Goal: Task Accomplishment & Management: Manage account settings

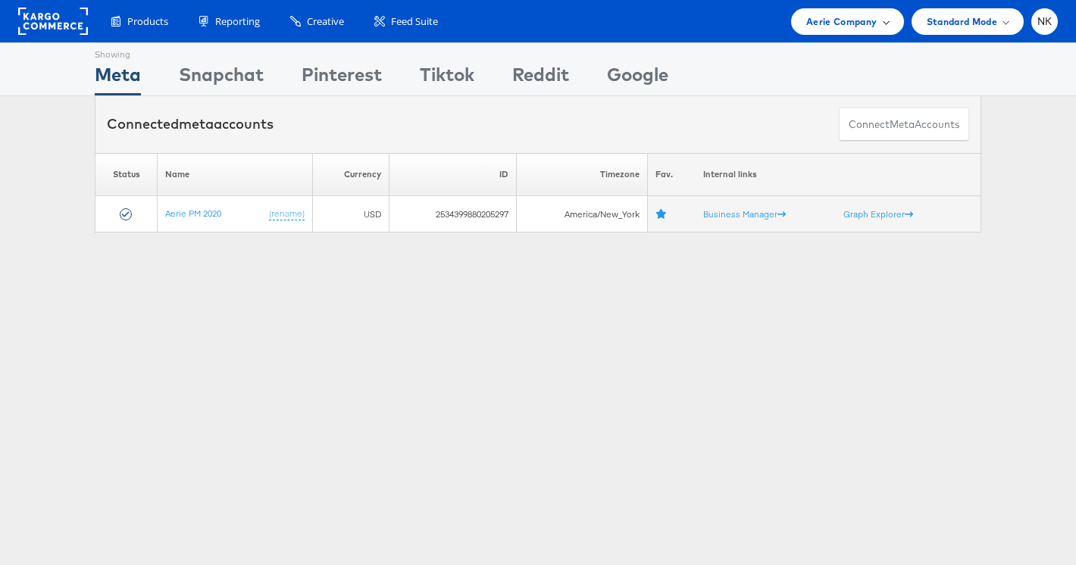
click at [842, 25] on span "Aerie Company" at bounding box center [841, 22] width 70 height 16
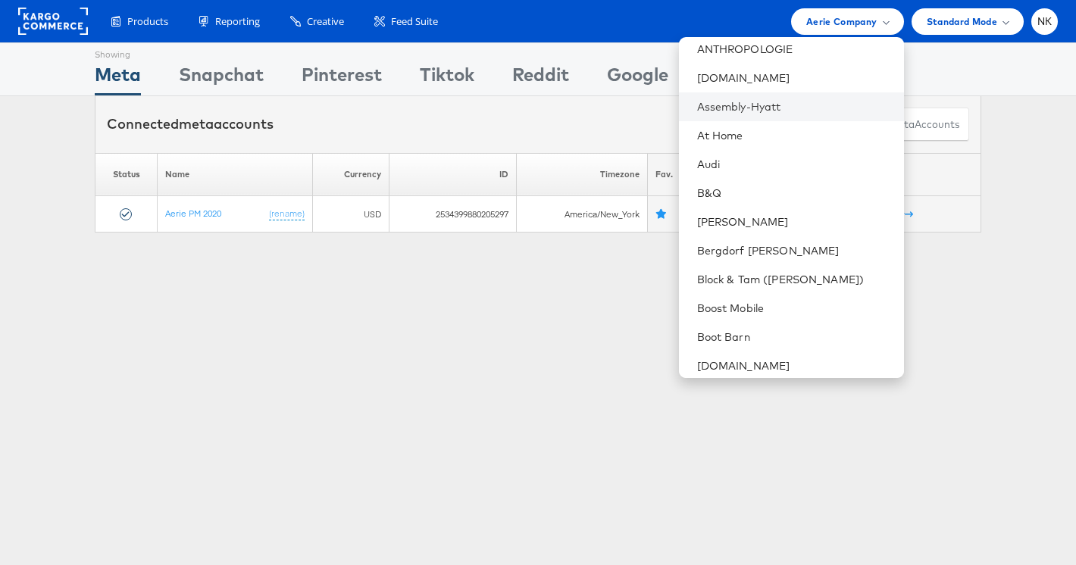
scroll to position [200, 0]
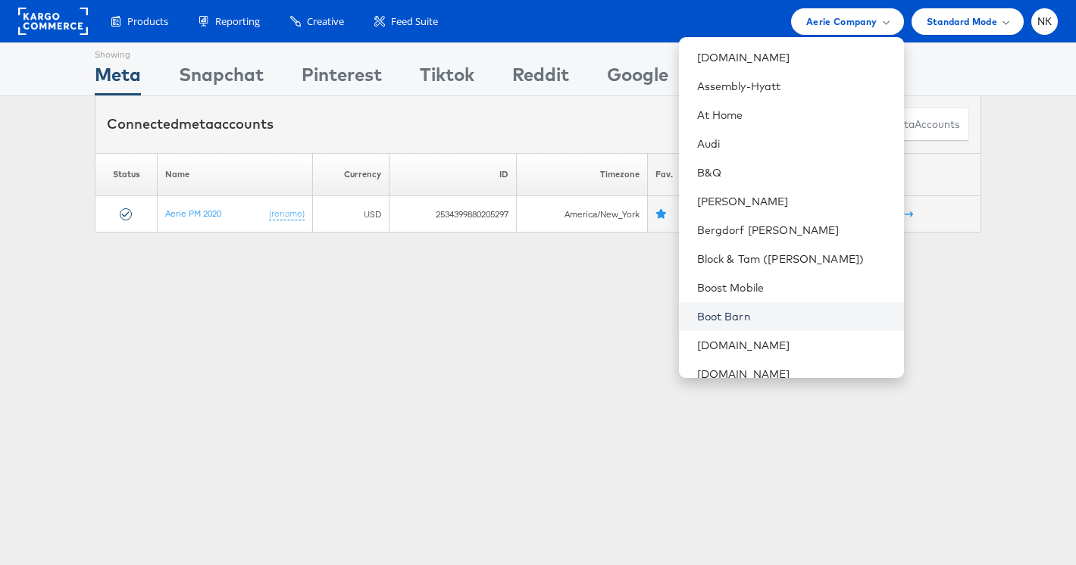
click at [749, 312] on link "Boot Barn" at bounding box center [794, 316] width 195 height 15
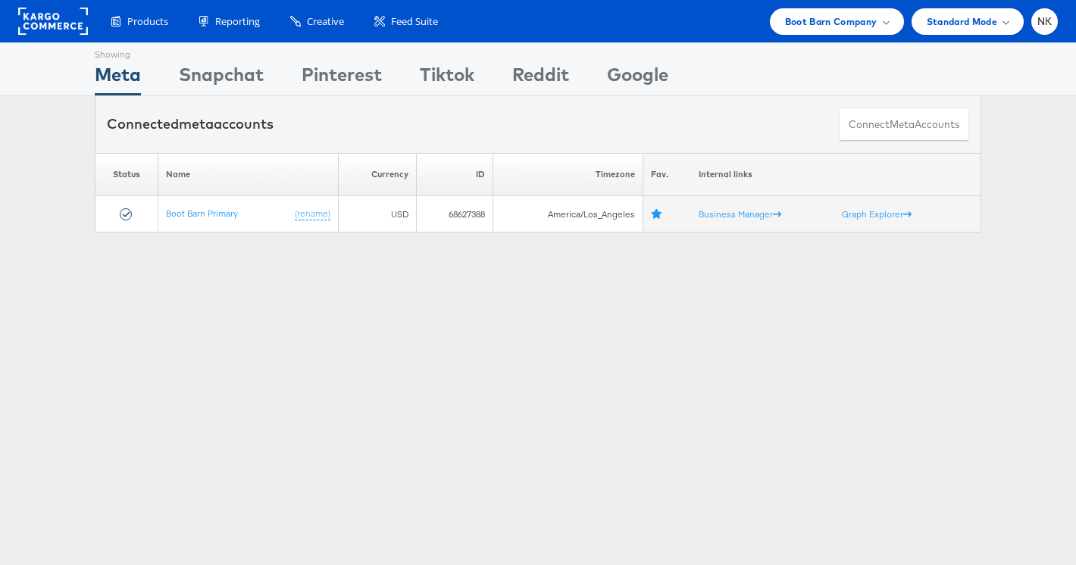
click at [61, 121] on div "Connected meta accounts Connect meta Accounts" at bounding box center [538, 124] width 1076 height 57
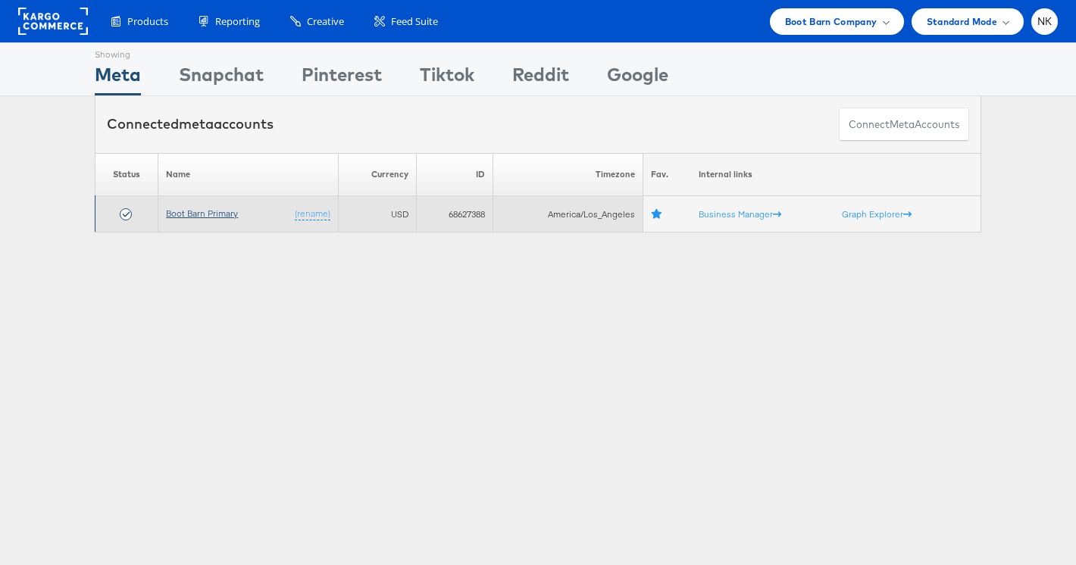
click at [174, 215] on link "Boot Barn Primary" at bounding box center [202, 213] width 72 height 11
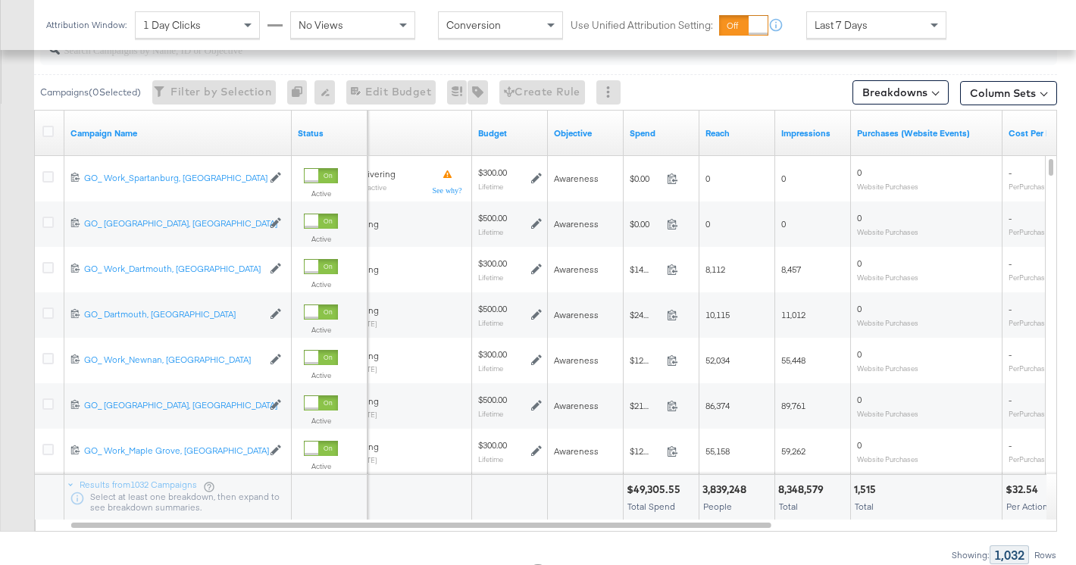
scroll to position [415, 0]
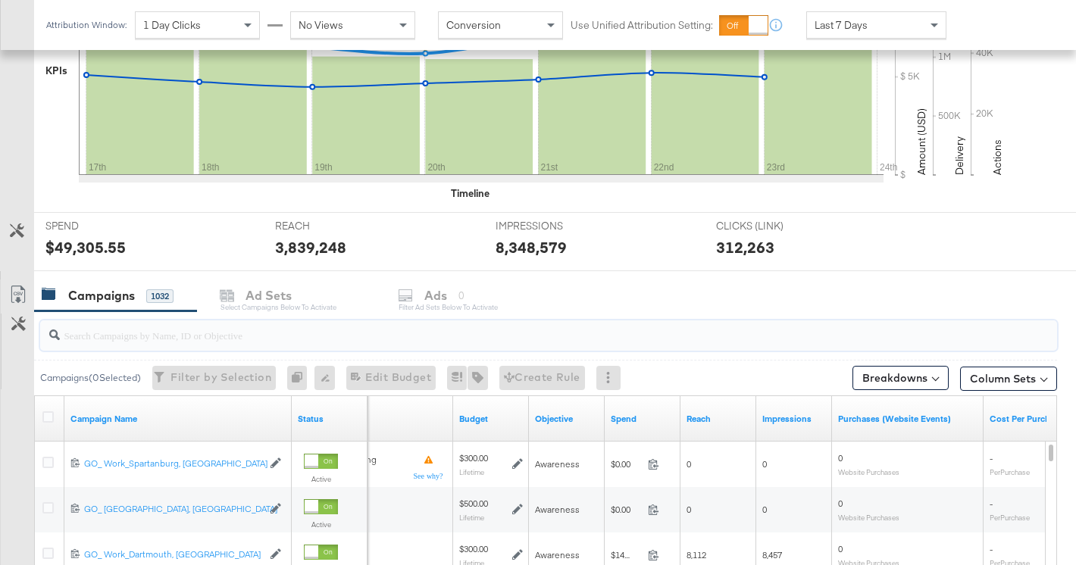
click at [184, 328] on input "search" at bounding box center [513, 330] width 907 height 30
paste input "6833991076758"
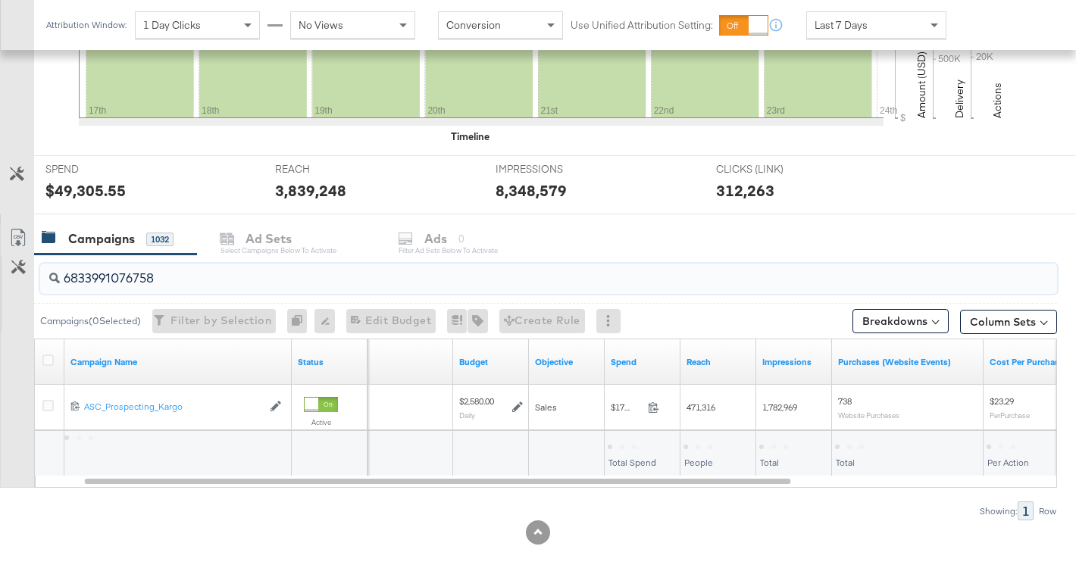
scroll to position [493, 0]
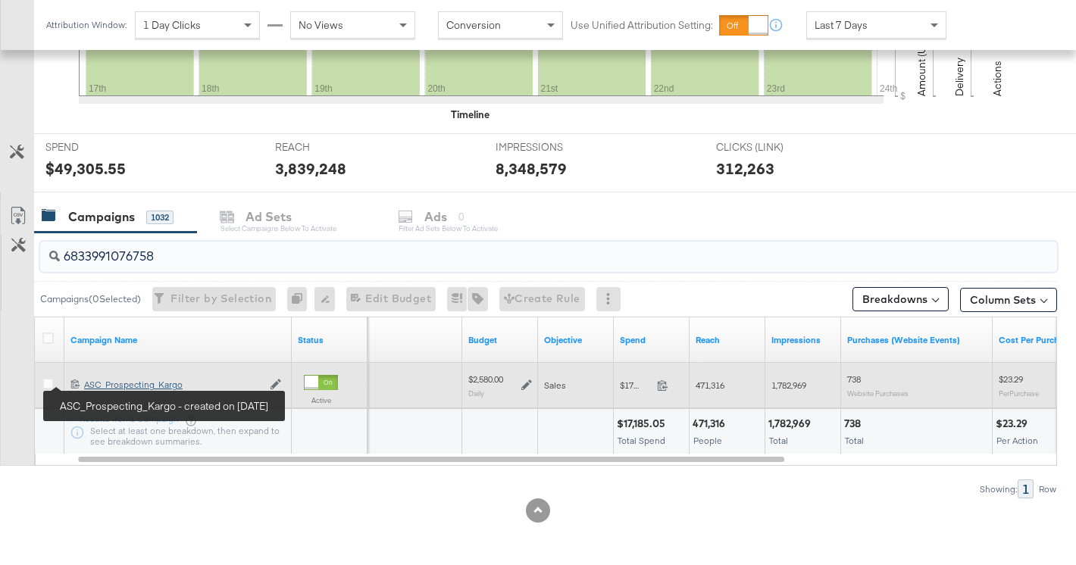
type input "6833991076758"
click at [98, 384] on div "ASC_Prospecting_Kargo ASC_Prospecting_Kargo" at bounding box center [173, 385] width 178 height 12
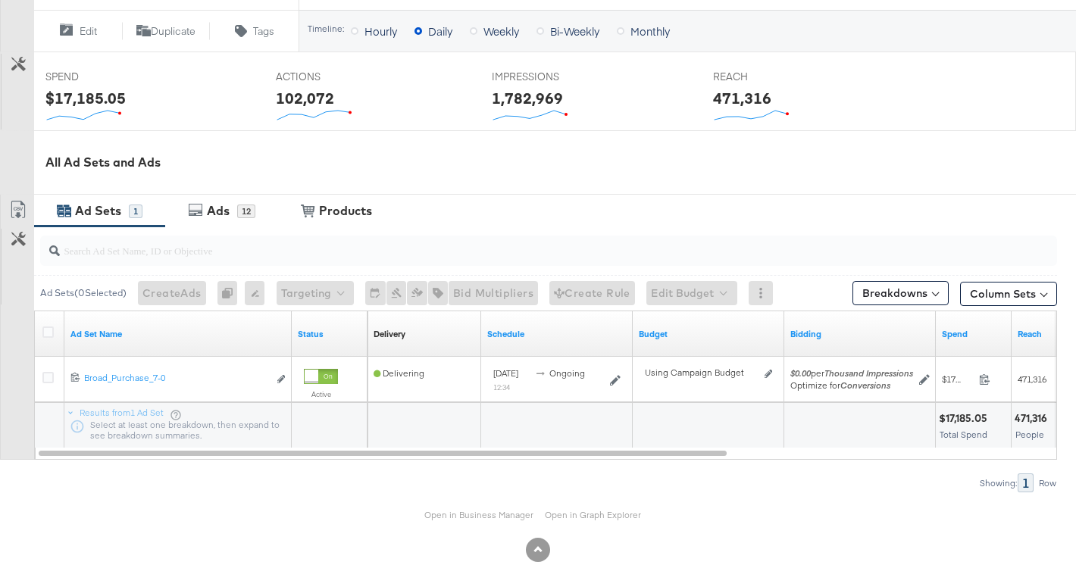
scroll to position [594, 0]
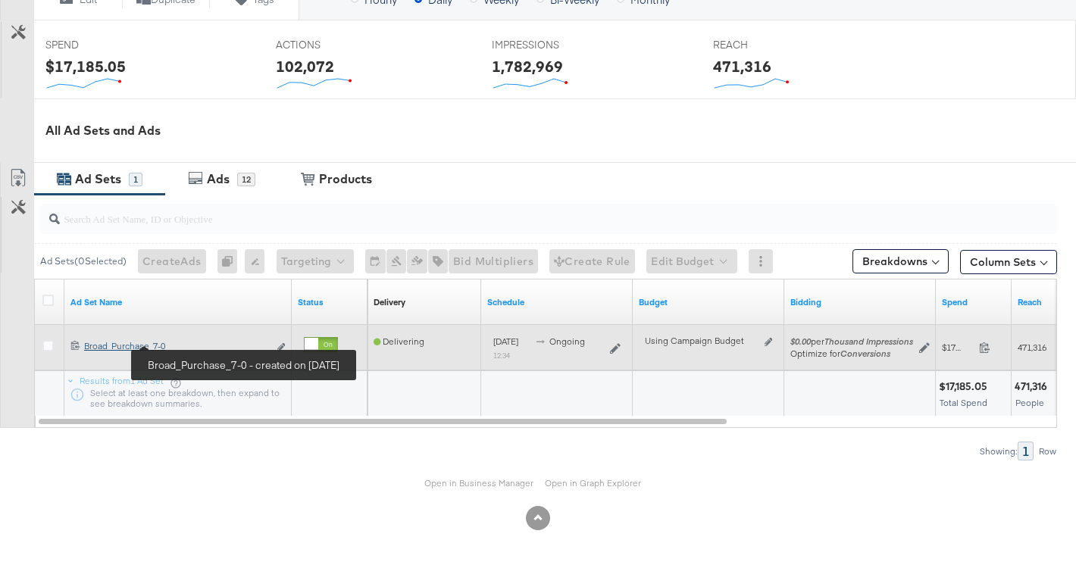
click at [156, 347] on div "Broad_Purchase_7-0 Broad_Purchase_7-0" at bounding box center [176, 346] width 184 height 12
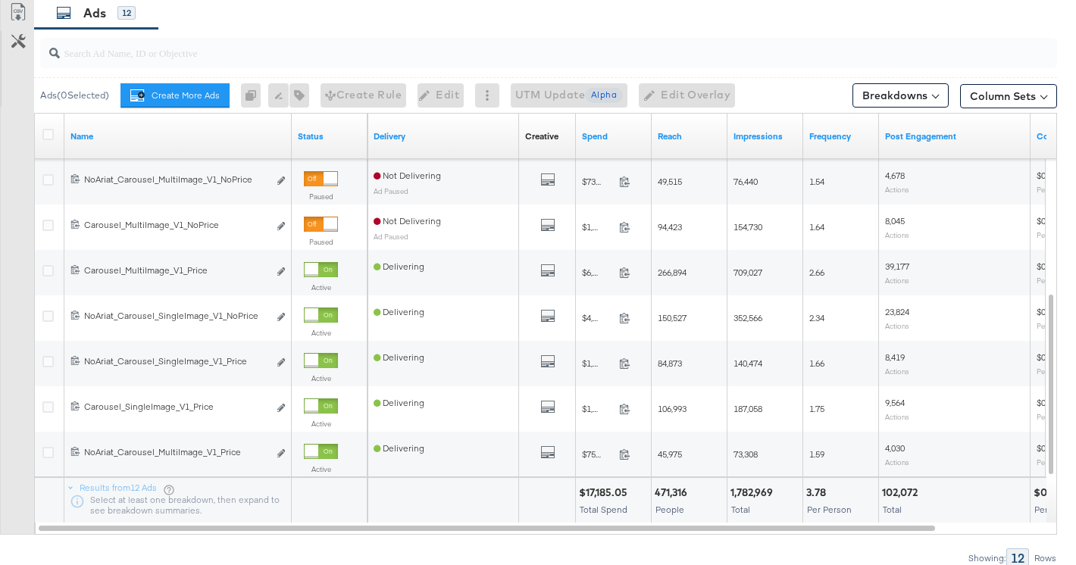
scroll to position [865, 0]
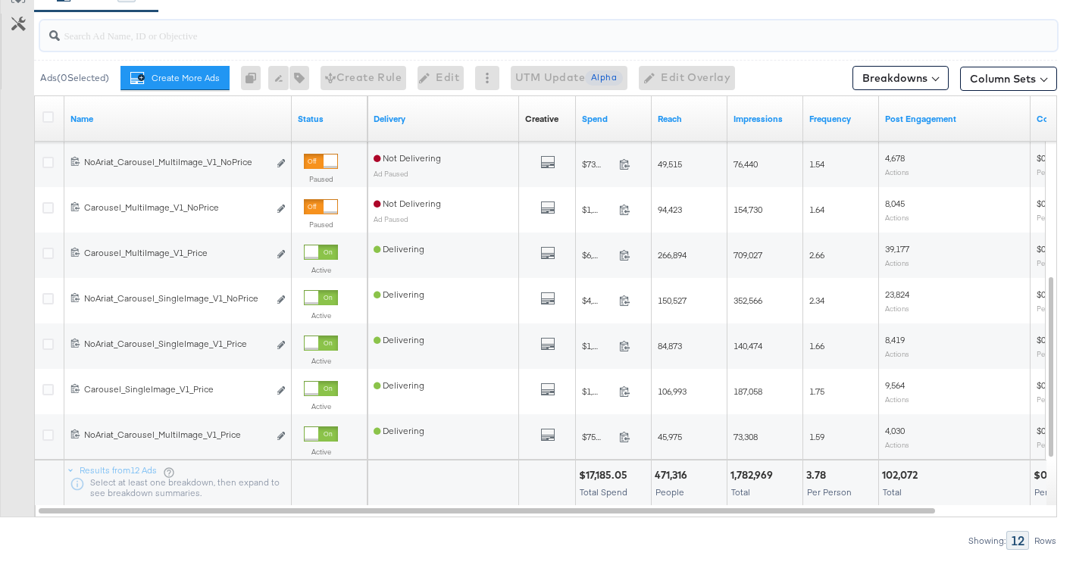
click at [143, 39] on input "search" at bounding box center [513, 29] width 907 height 30
paste input "6838799294758"
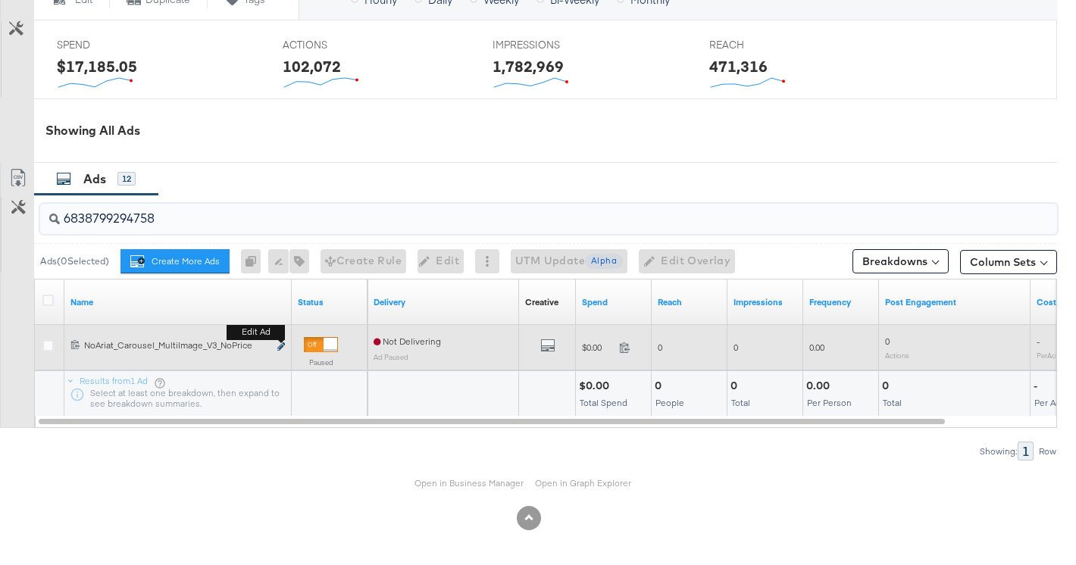
type input "6838799294758"
click at [280, 347] on icon "link" at bounding box center [281, 347] width 8 height 8
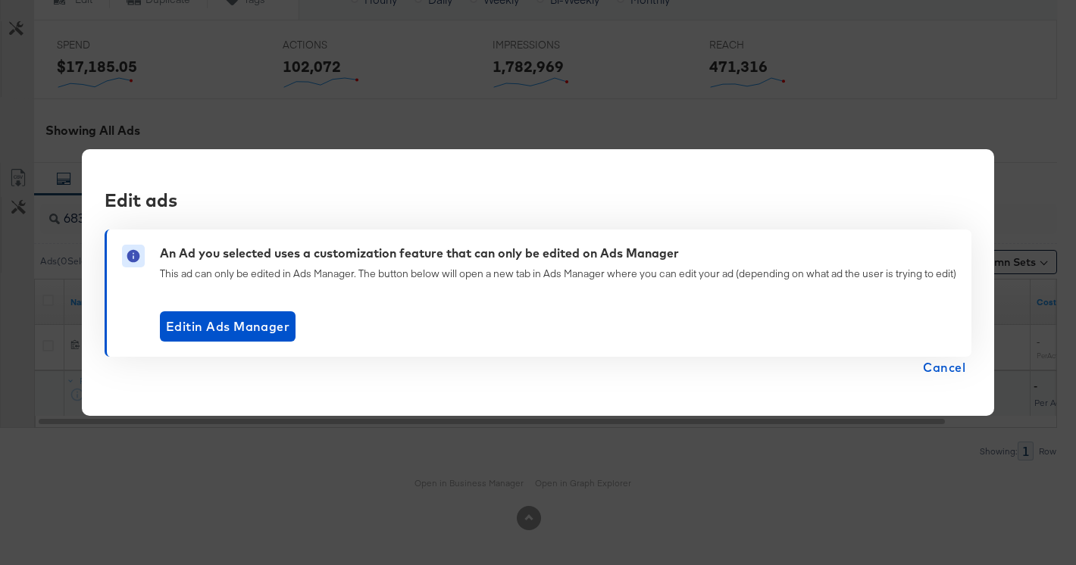
click at [966, 374] on span "Cancel" at bounding box center [944, 367] width 42 height 21
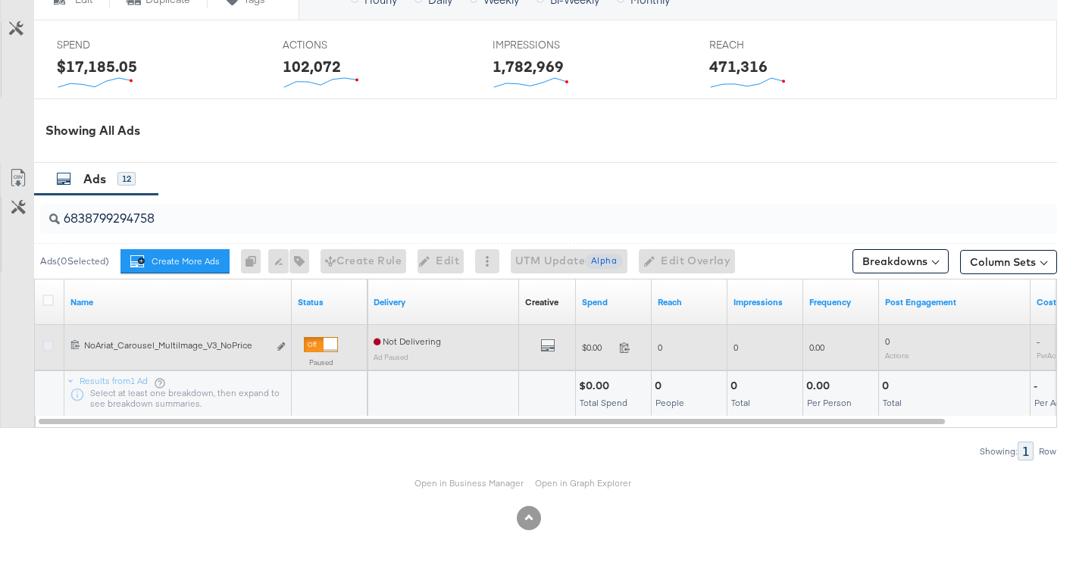
click at [51, 350] on icon at bounding box center [47, 345] width 11 height 11
click at [0, 0] on input "checkbox" at bounding box center [0, 0] width 0 height 0
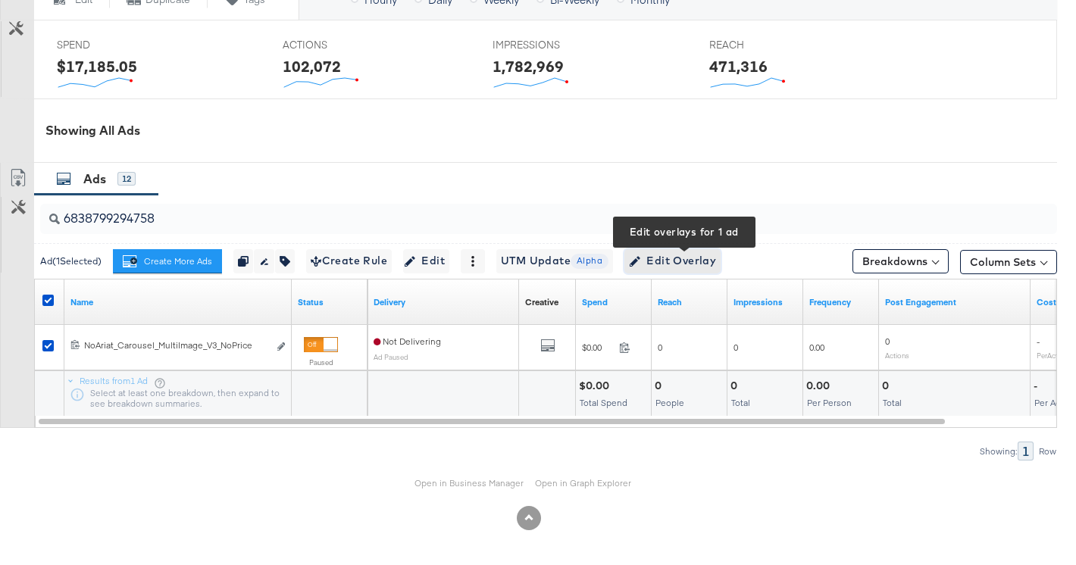
click at [703, 267] on span "Edit Overlay Edit overlays for 1 ad" at bounding box center [672, 261] width 87 height 19
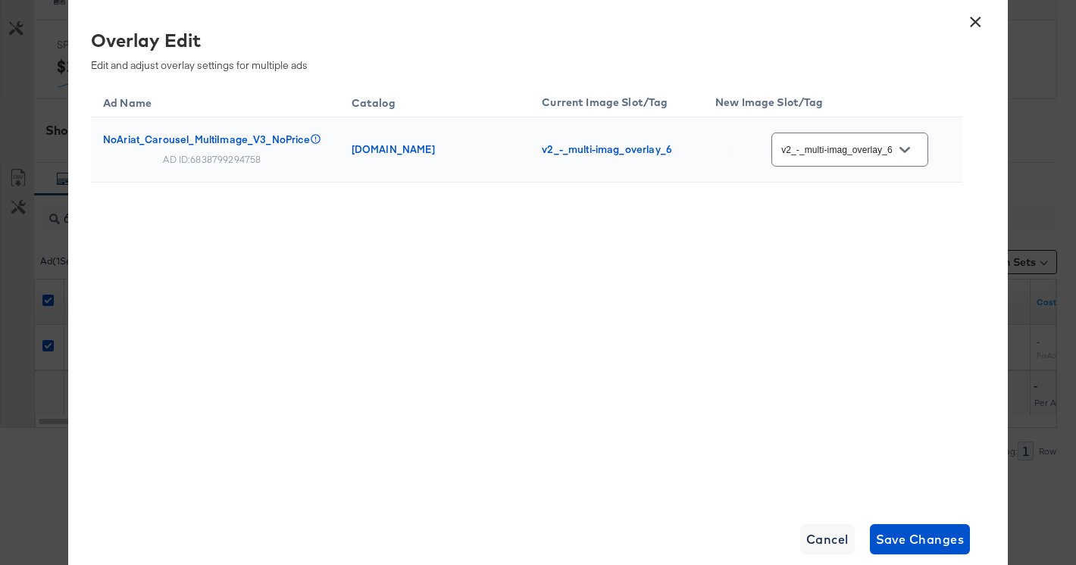
click at [892, 152] on input "v2_-_multi-imag_overlay_6" at bounding box center [838, 150] width 120 height 17
drag, startPoint x: 678, startPoint y: 149, endPoint x: 537, endPoint y: 151, distance: 141.0
click at [537, 151] on td "v2_-_multi-imag_overlay_6" at bounding box center [617, 149] width 174 height 65
copy div "v2_-_multi-imag_overlay_6"
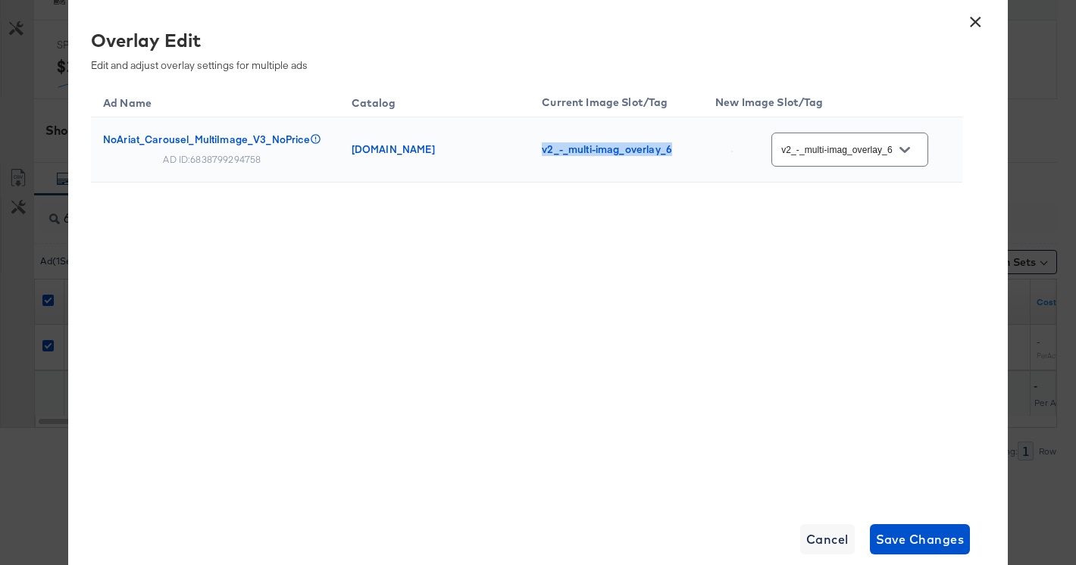
click at [915, 147] on button "Open" at bounding box center [905, 150] width 23 height 23
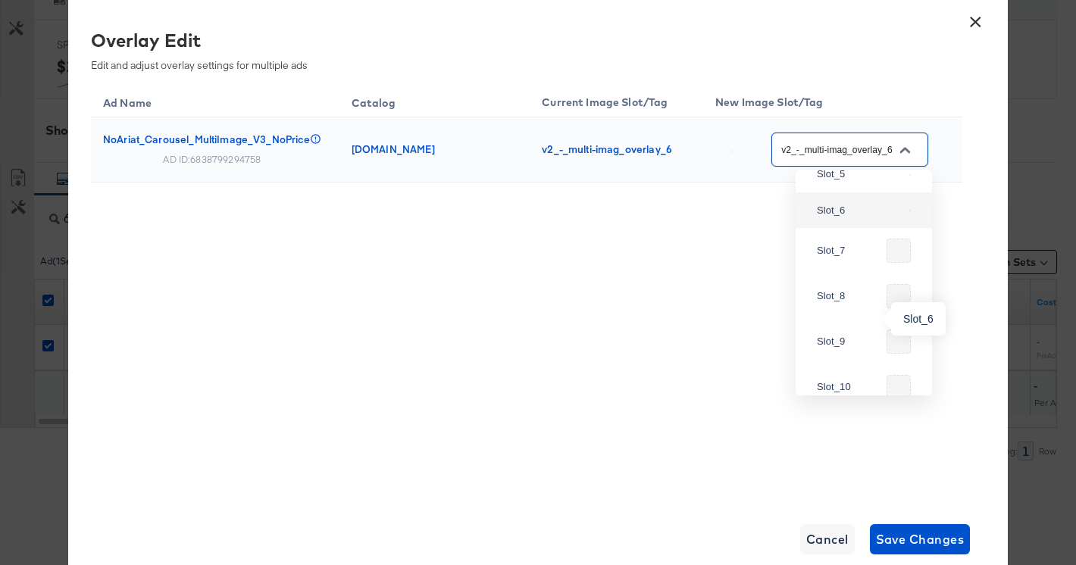
scroll to position [466, 0]
click at [834, 223] on div "Slot_6" at bounding box center [860, 215] width 86 height 15
type input "Slot_6"
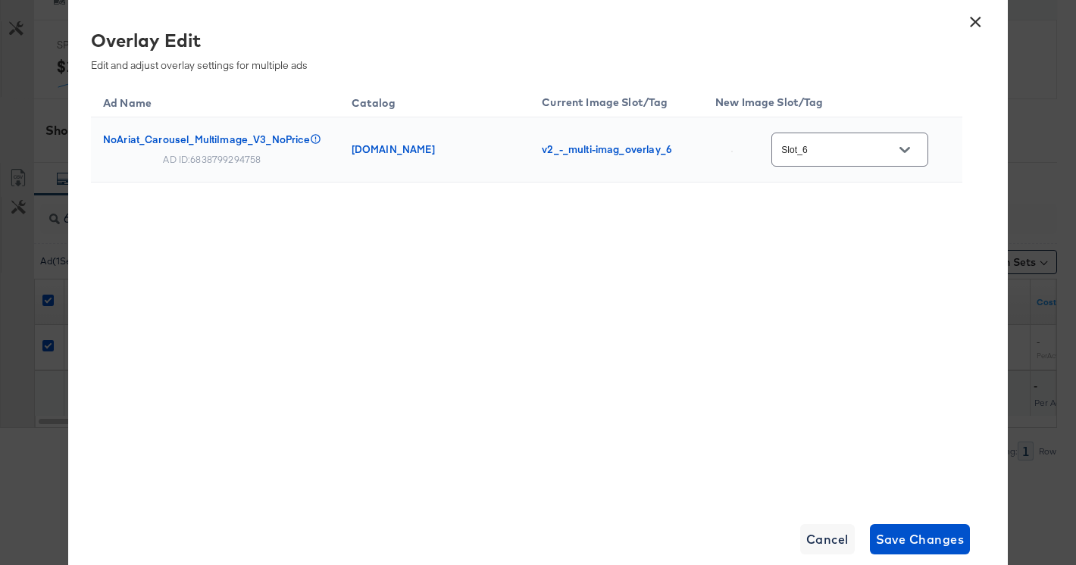
click at [712, 306] on div "Ad Name Catalog Current Image Slot/Tag New Image Slot/Tag NoAriat_Carousel_Mult…" at bounding box center [527, 291] width 872 height 417
click at [896, 534] on span "Save Changes" at bounding box center [920, 539] width 89 height 21
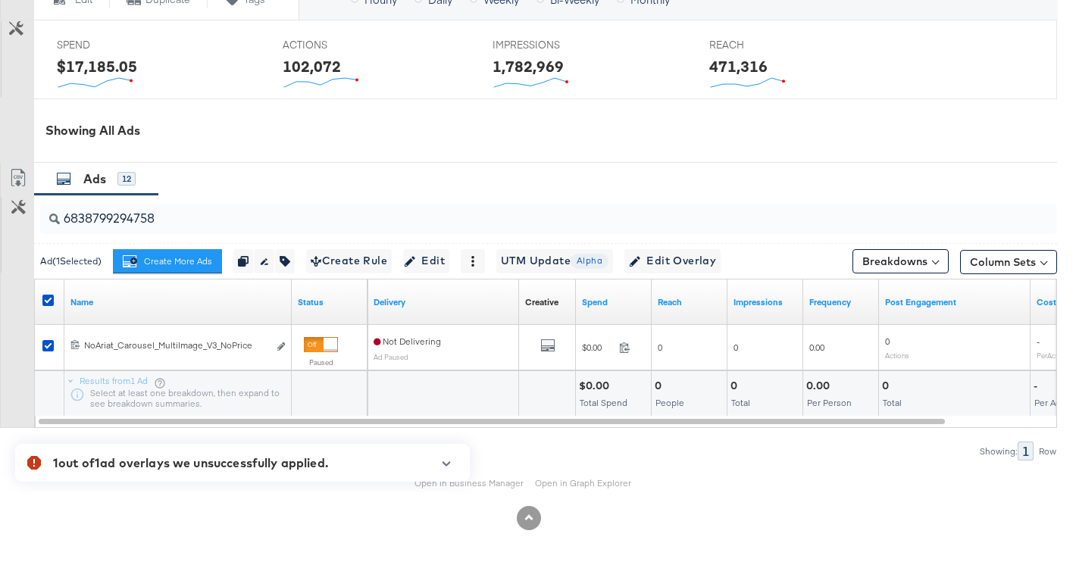
click at [444, 462] on icon "button" at bounding box center [447, 464] width 8 height 5
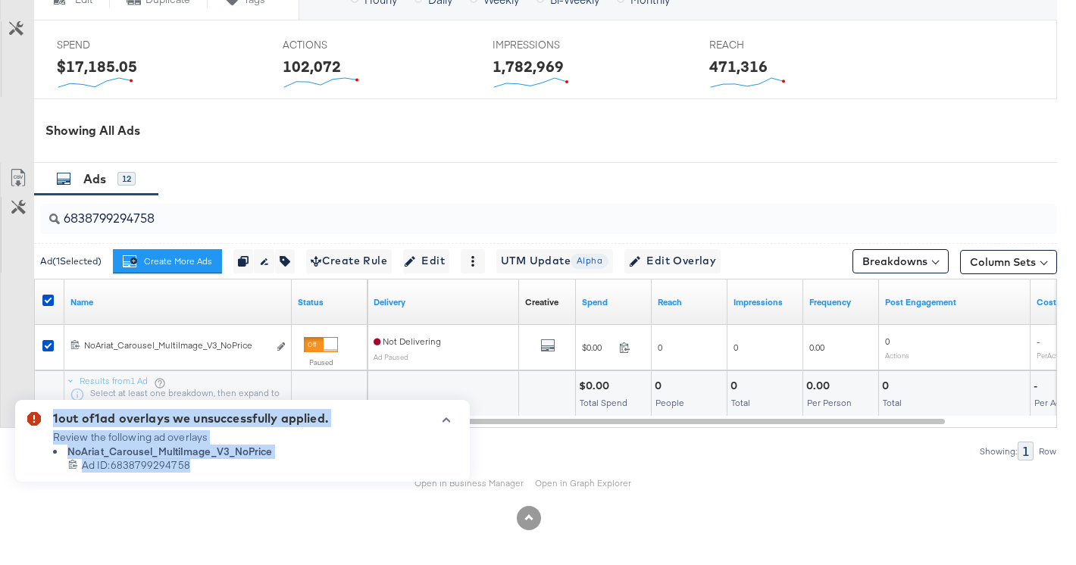
drag, startPoint x: 196, startPoint y: 466, endPoint x: 43, endPoint y: 427, distance: 158.1
click at [43, 427] on div "1 out of 1 ad overlays we unsuccessfully applied. Review the following ad overl…" at bounding box center [242, 441] width 455 height 82
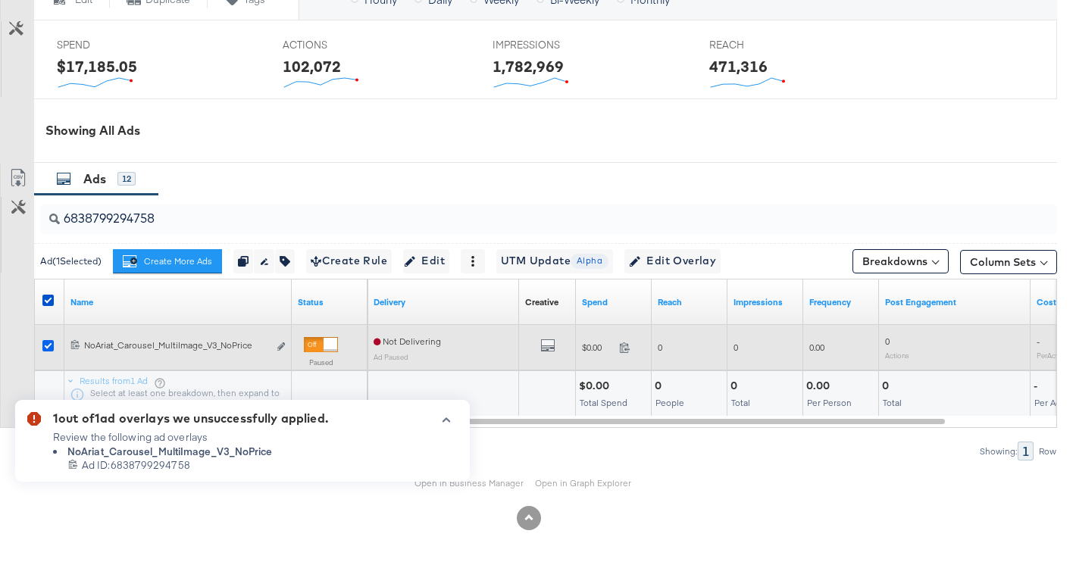
click at [49, 349] on icon at bounding box center [47, 345] width 11 height 11
click at [0, 0] on input "checkbox" at bounding box center [0, 0] width 0 height 0
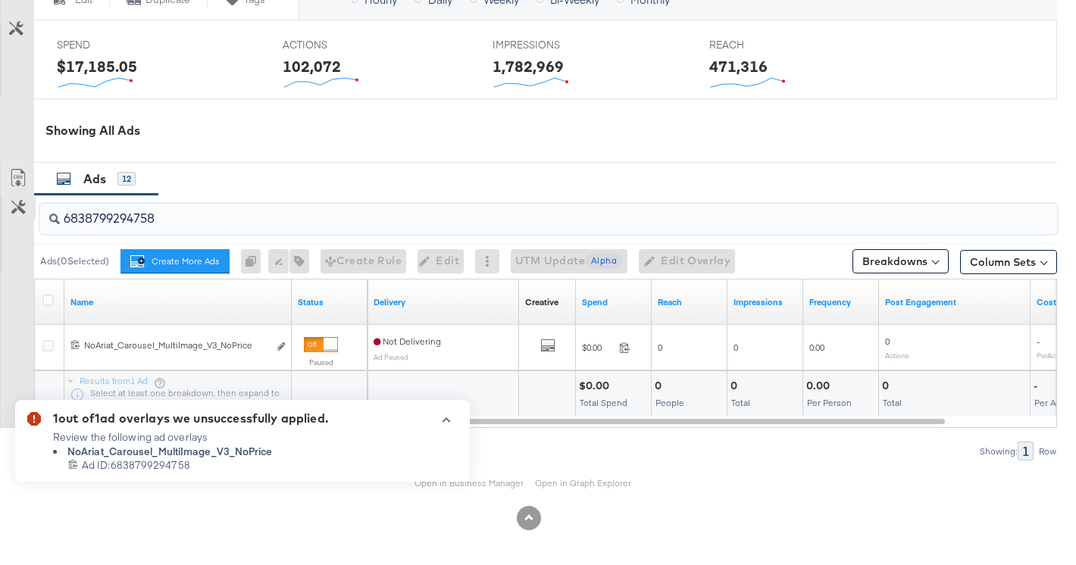
drag, startPoint x: 240, startPoint y: 224, endPoint x: 17, endPoint y: 218, distance: 223.7
click at [18, 218] on div "6838799294758 Ads ( 0 Selected) Create More Ads Create more ads for this ad set…" at bounding box center [528, 328] width 1057 height 266
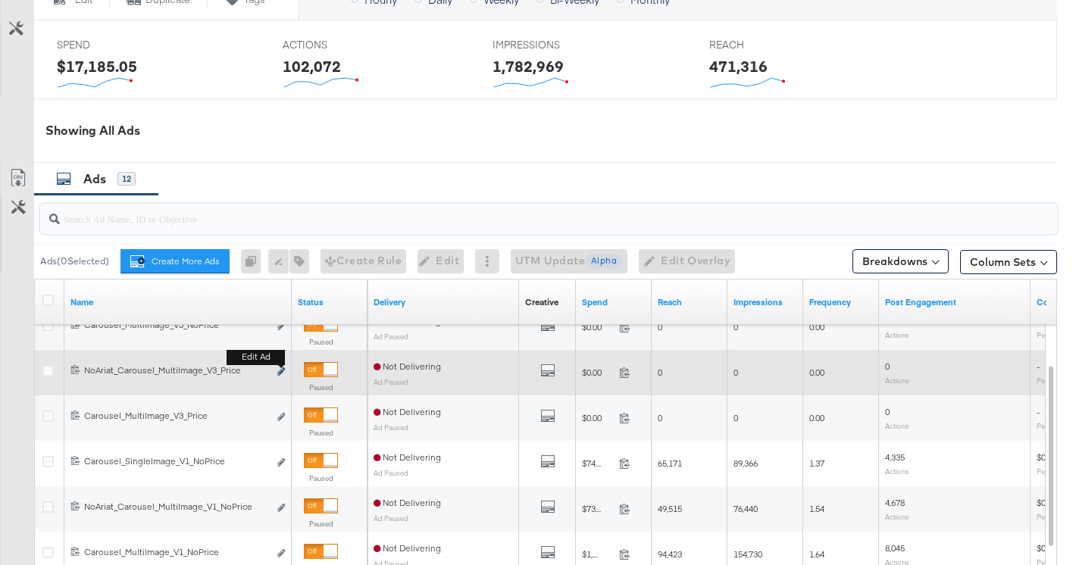
click at [282, 372] on icon "link" at bounding box center [281, 372] width 8 height 8
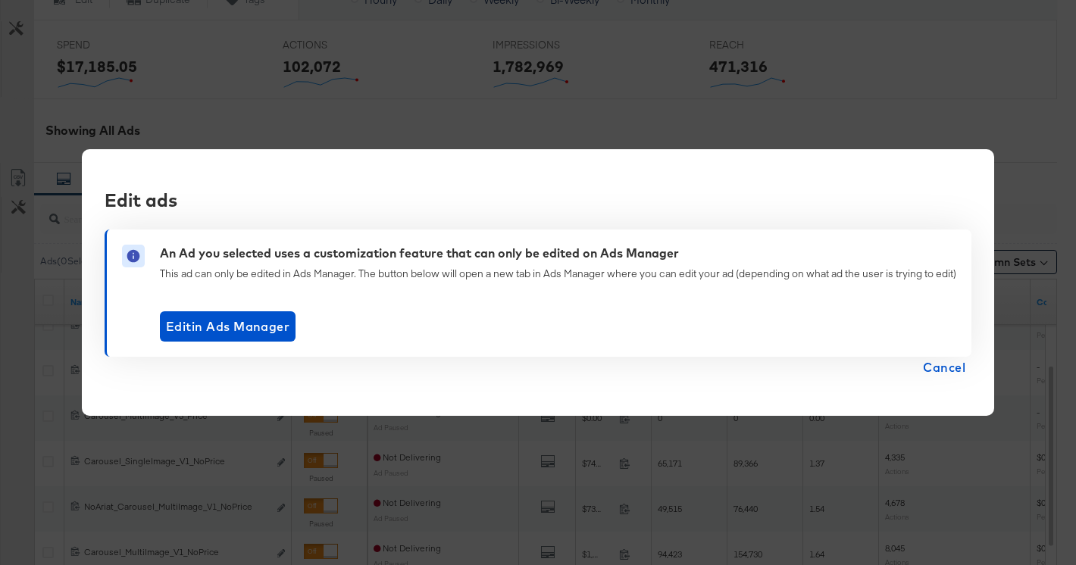
click at [927, 362] on span "Cancel" at bounding box center [944, 367] width 42 height 21
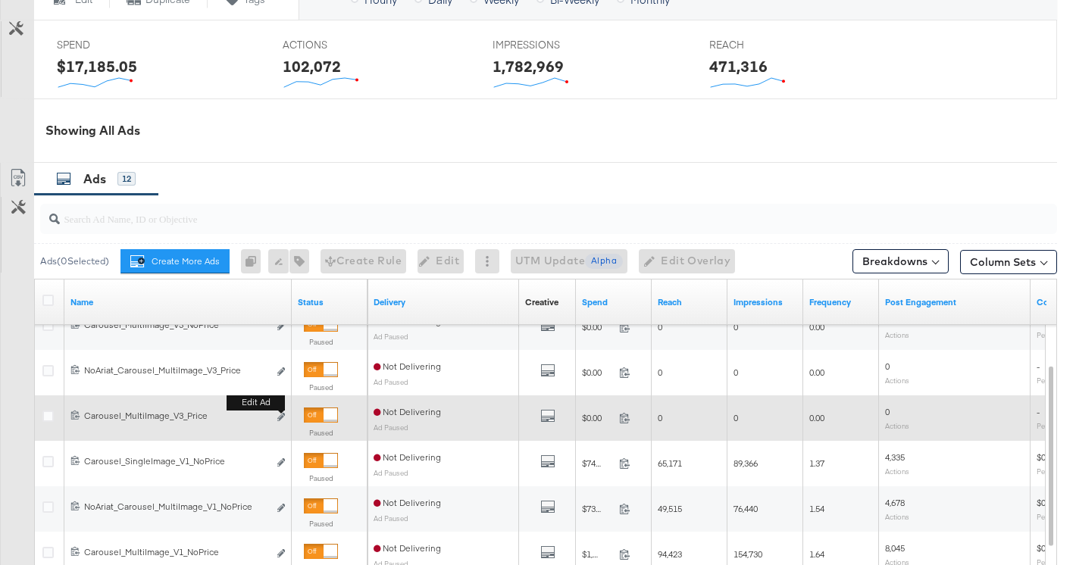
click at [285, 412] on button "Edit ad" at bounding box center [281, 418] width 9 height 16
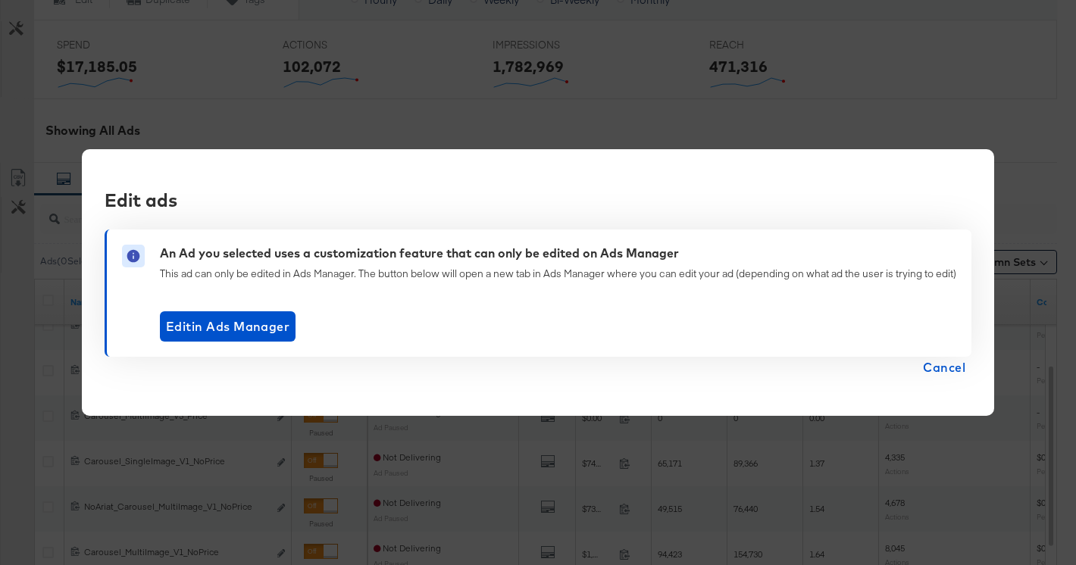
click at [959, 367] on span "Cancel" at bounding box center [944, 367] width 42 height 21
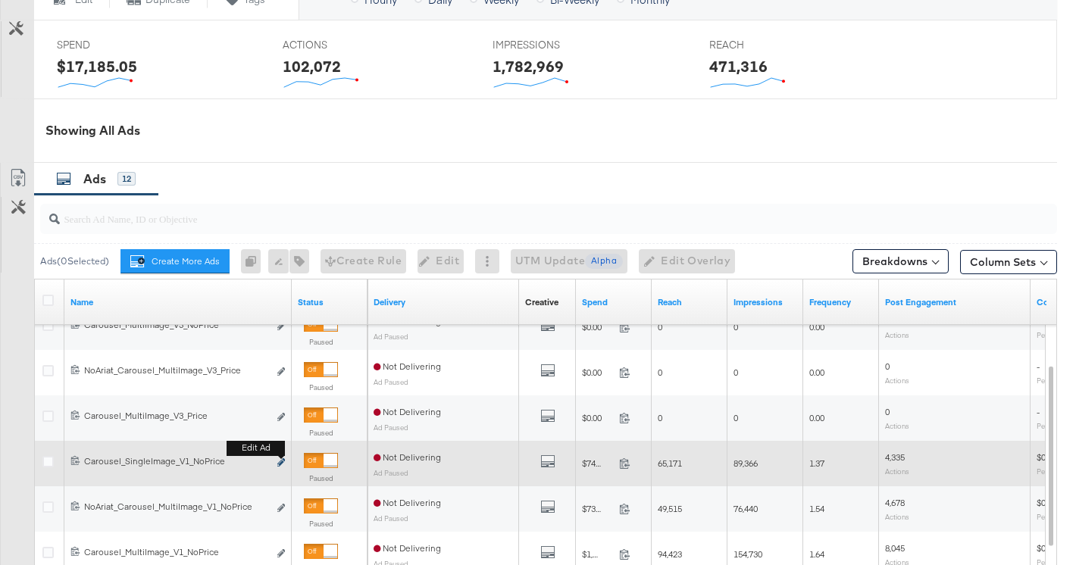
click at [283, 465] on icon "link" at bounding box center [281, 463] width 8 height 8
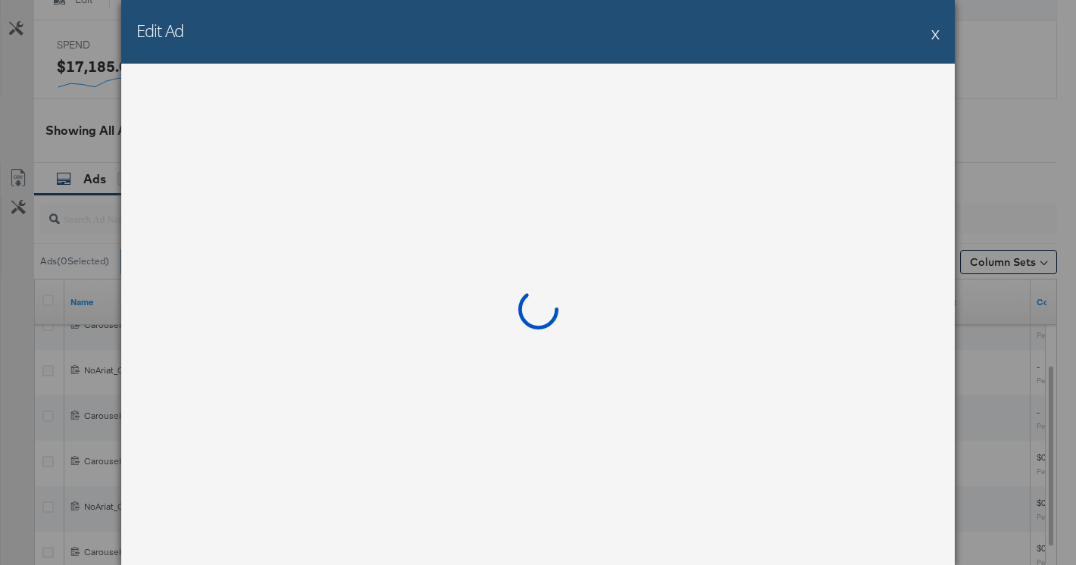
click at [935, 36] on button "X" at bounding box center [936, 34] width 8 height 30
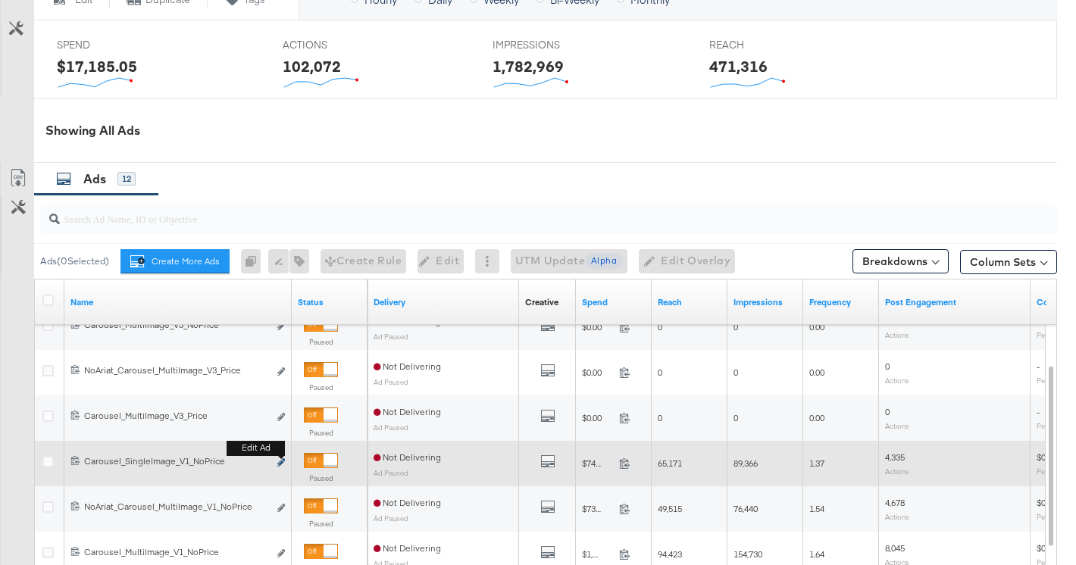
click at [278, 465] on icon "link" at bounding box center [281, 463] width 8 height 8
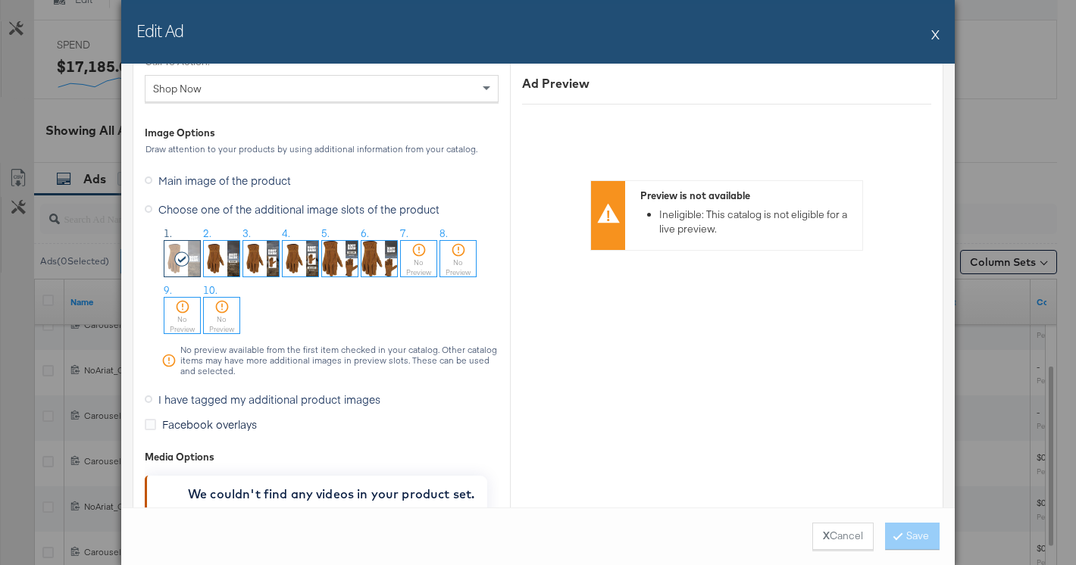
scroll to position [1588, 0]
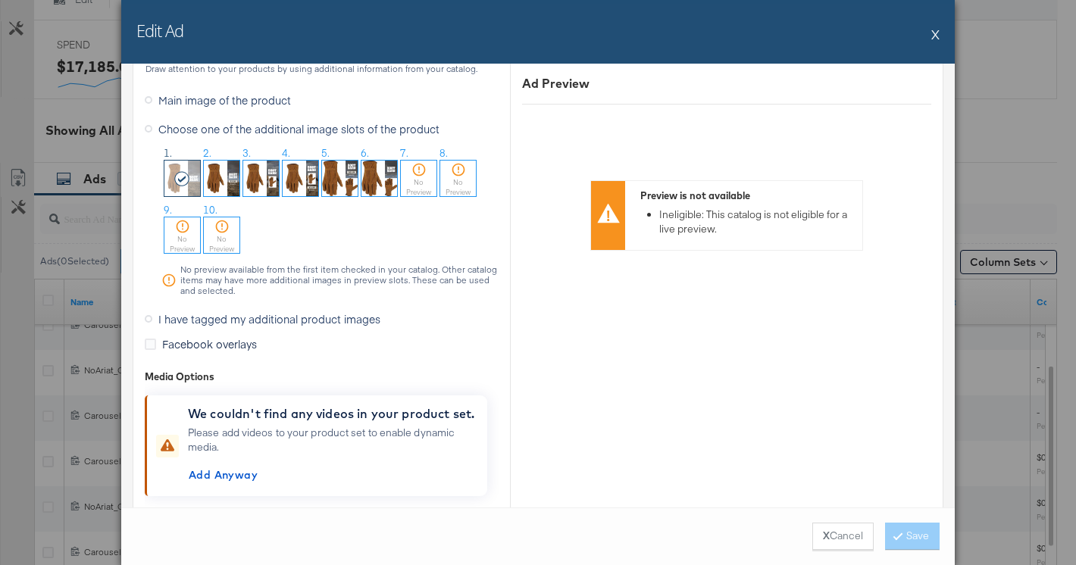
click at [253, 321] on span "I have tagged my additional product images" at bounding box center [269, 319] width 222 height 15
click at [0, 0] on input "I have tagged my additional product images" at bounding box center [0, 0] width 0 height 0
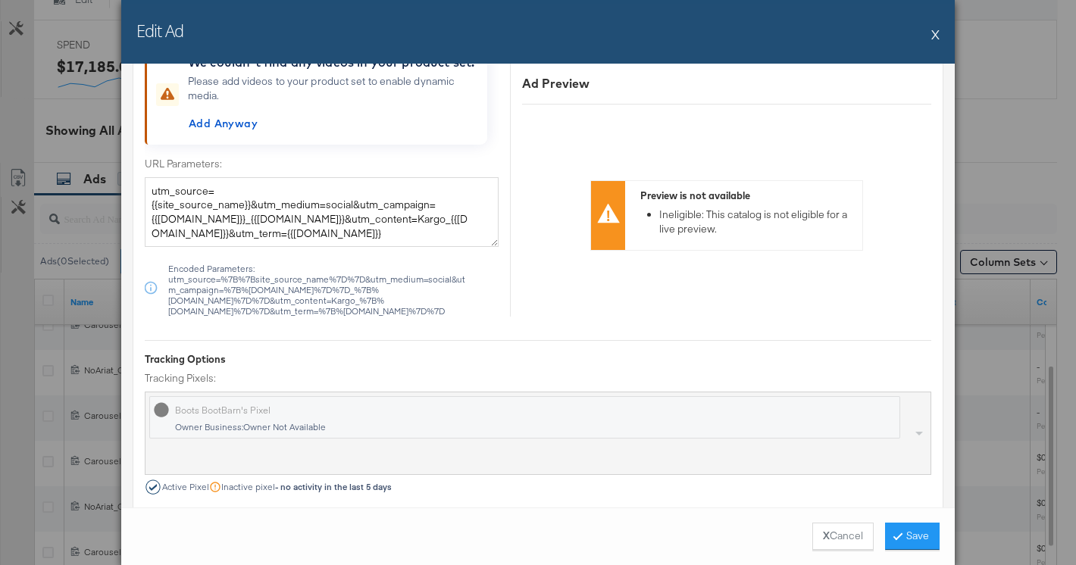
scroll to position [1372, 0]
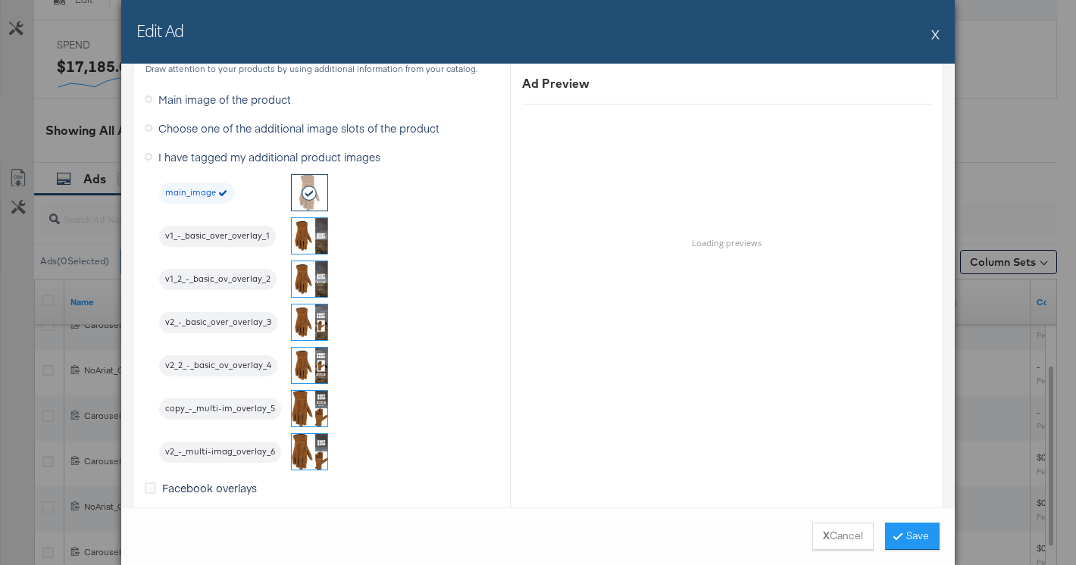
click at [225, 135] on span "Choose one of the additional image slots of the product" at bounding box center [298, 128] width 281 height 15
click at [0, 0] on input "Choose one of the additional image slots of the product" at bounding box center [0, 0] width 0 height 0
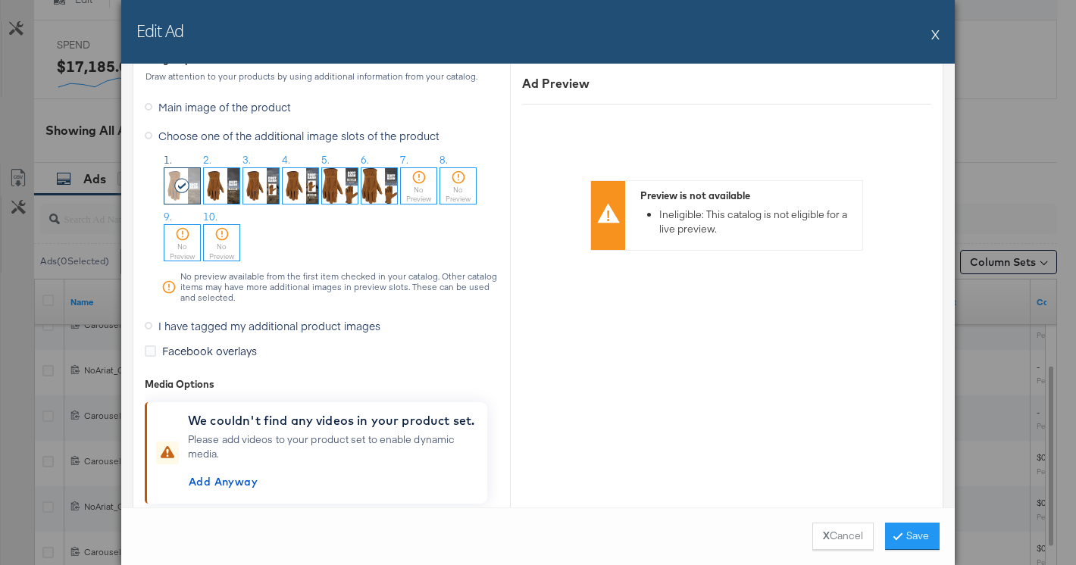
scroll to position [1363, 0]
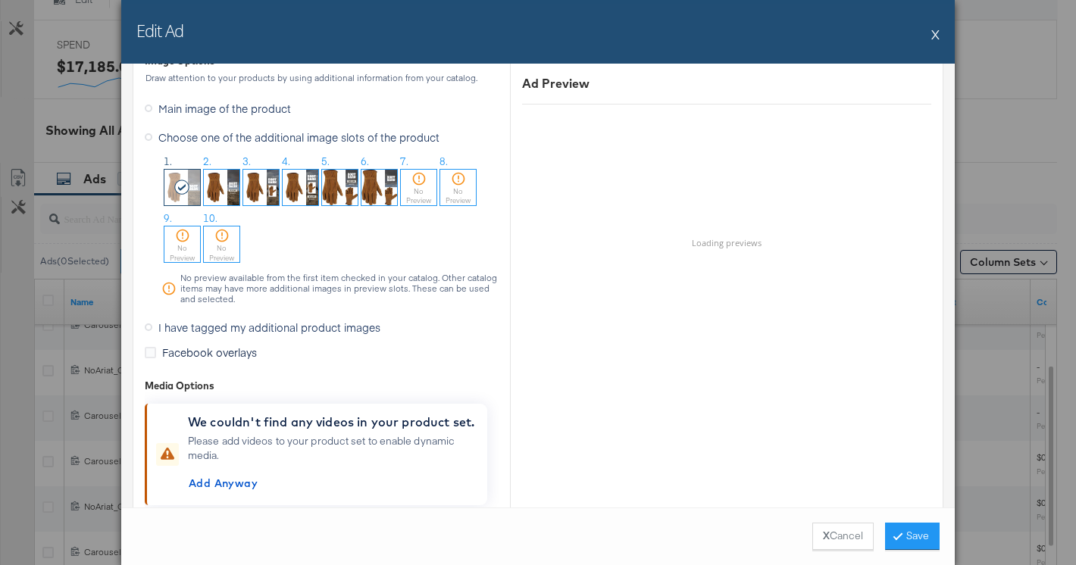
click at [224, 189] on img at bounding box center [222, 188] width 36 height 36
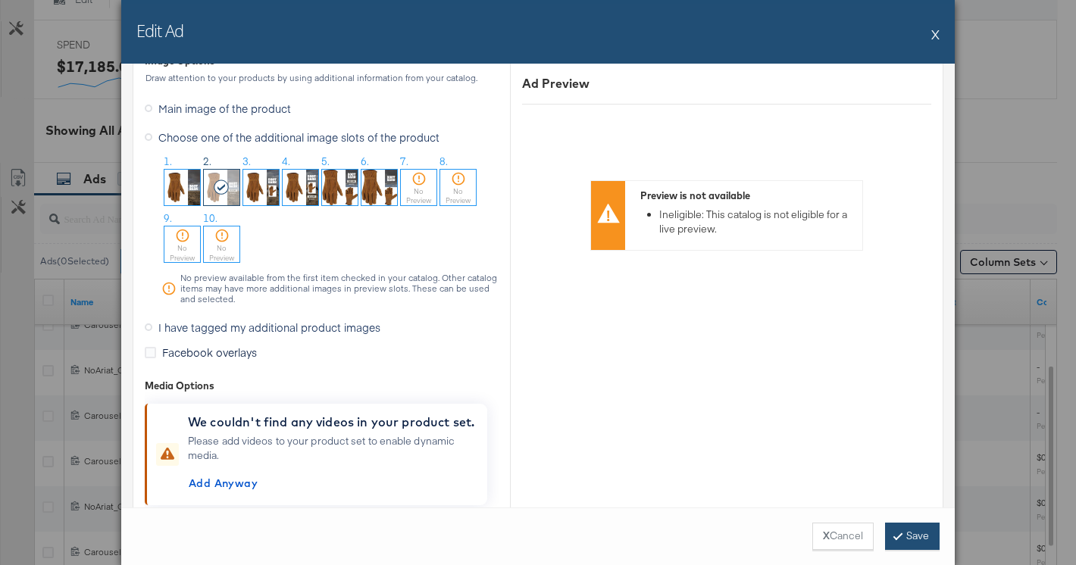
click at [921, 544] on button "Save" at bounding box center [912, 536] width 55 height 27
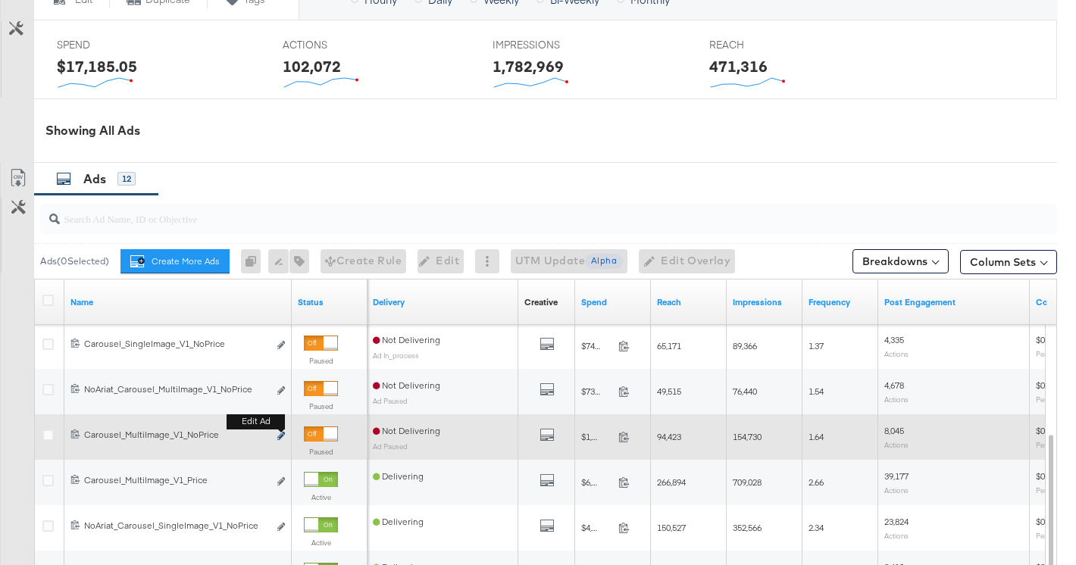
click at [279, 438] on icon "link" at bounding box center [281, 436] width 8 height 8
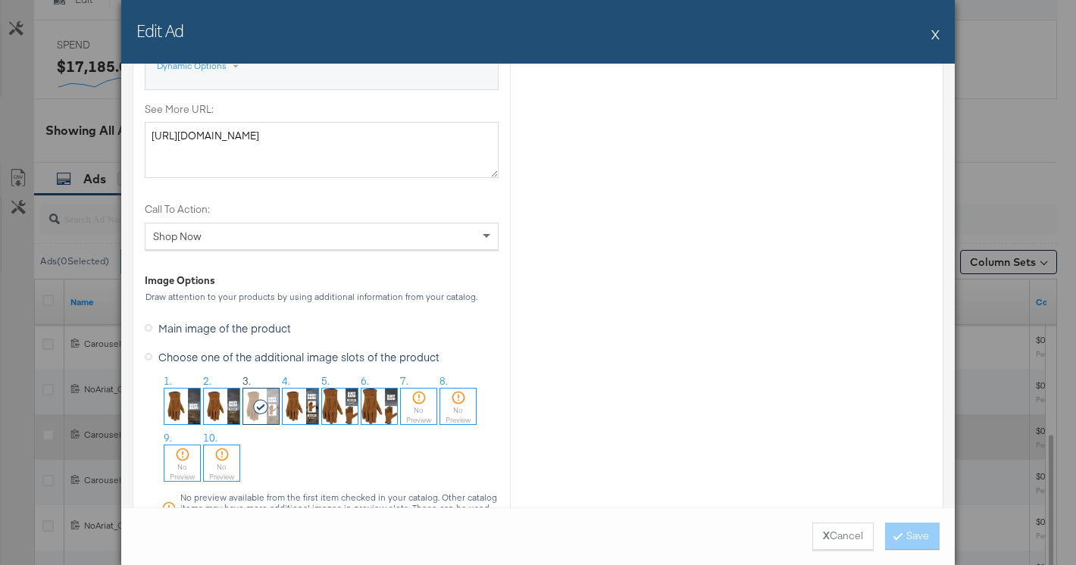
scroll to position [1423, 0]
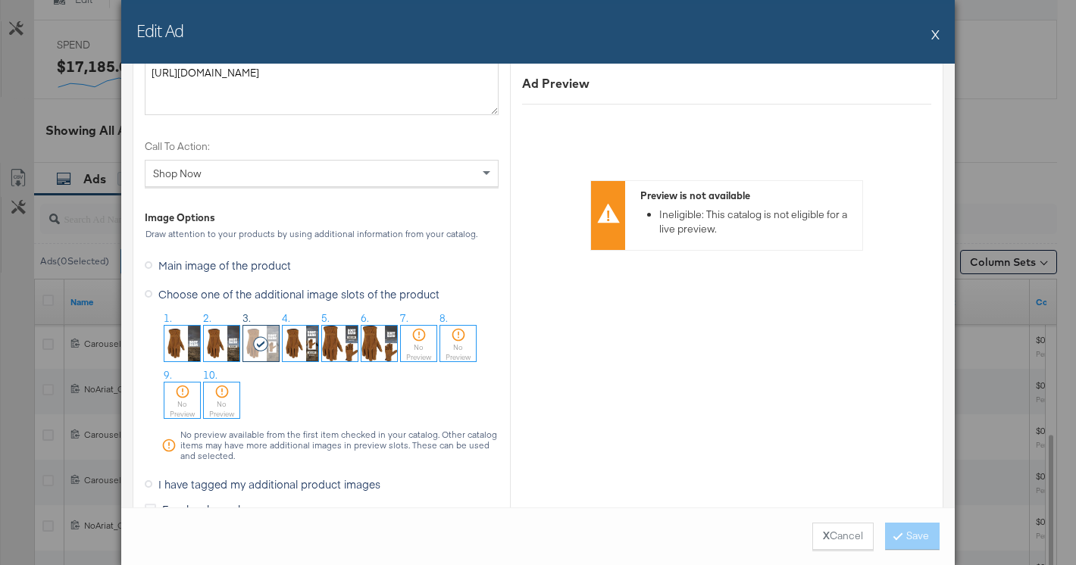
click at [932, 37] on button "X" at bounding box center [936, 34] width 8 height 30
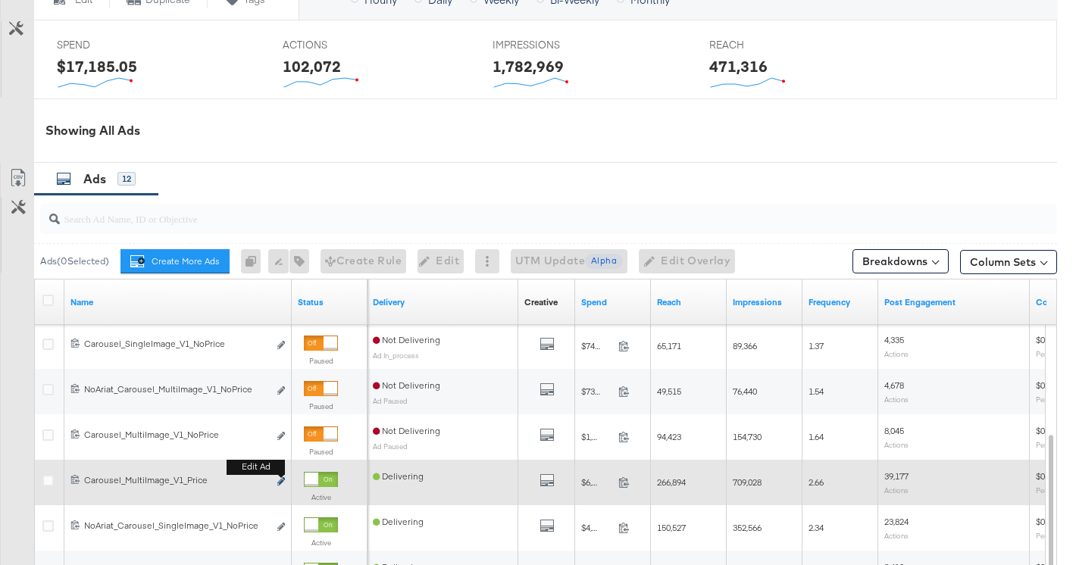
click at [278, 479] on button "Edit ad" at bounding box center [281, 482] width 9 height 16
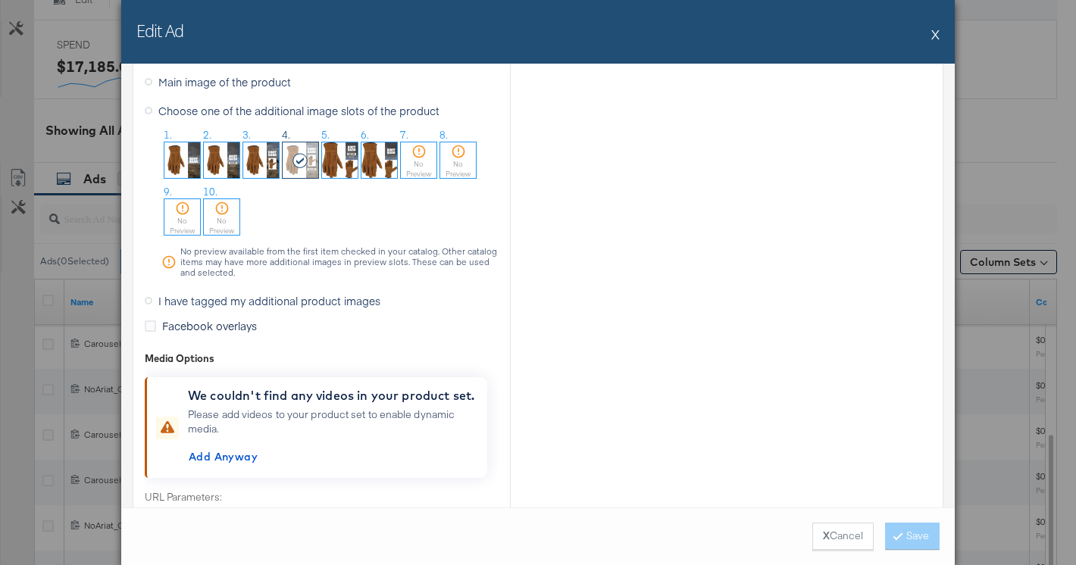
scroll to position [1603, 0]
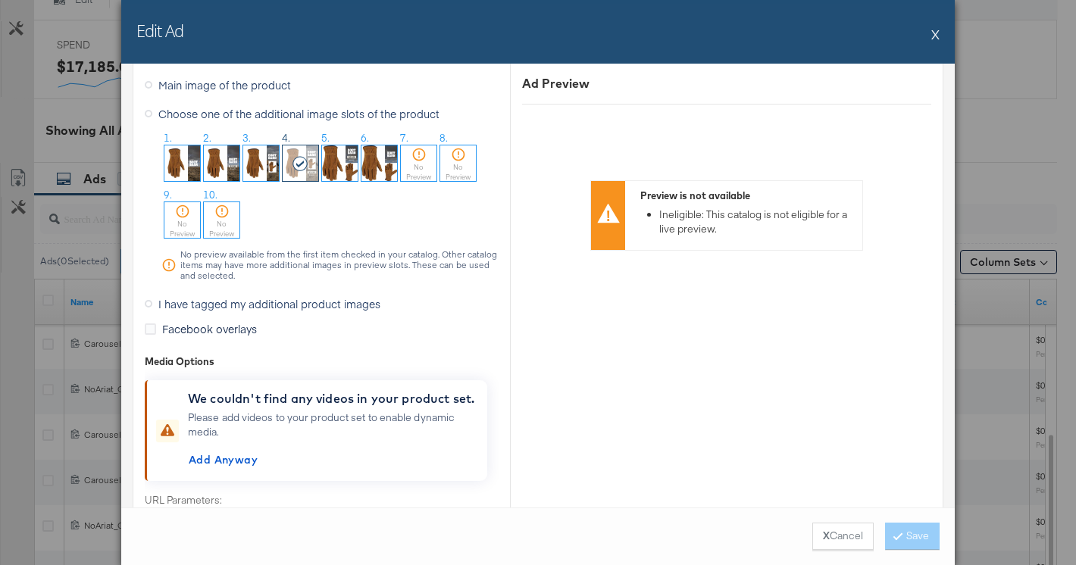
click at [933, 36] on button "X" at bounding box center [936, 34] width 8 height 30
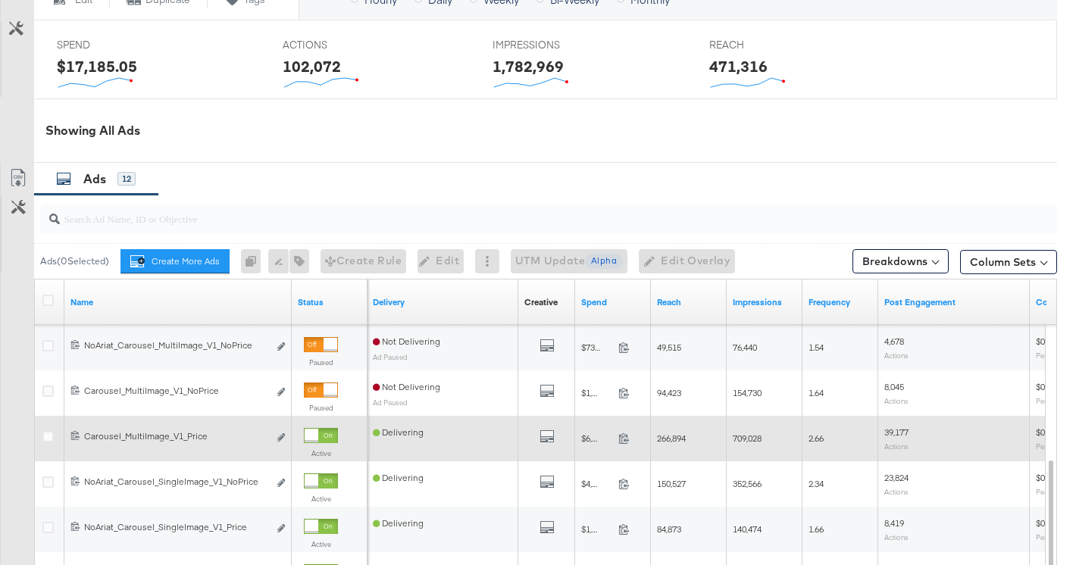
scroll to position [731, 0]
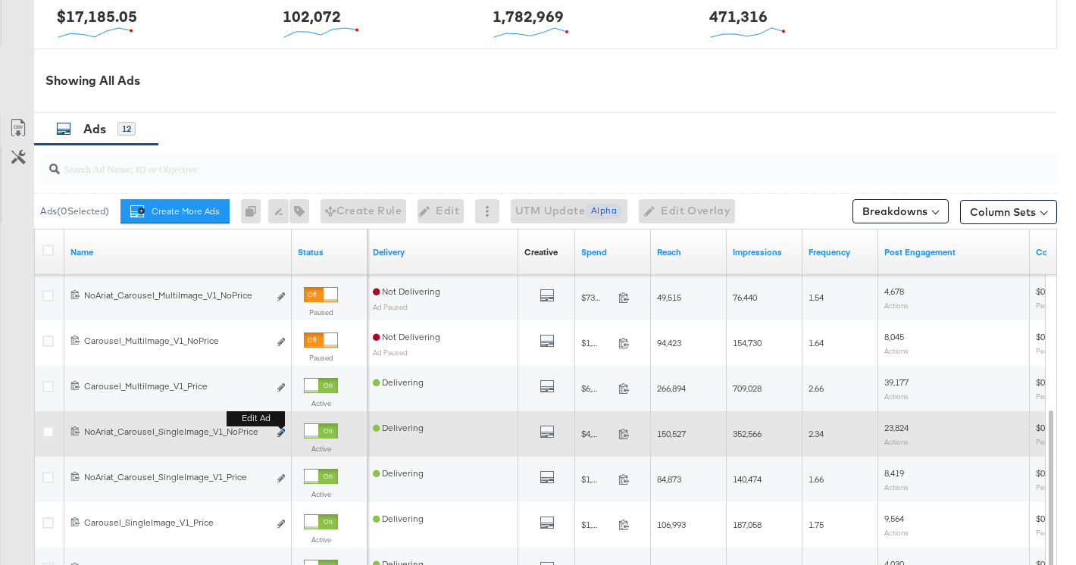
click at [277, 436] on icon "link" at bounding box center [281, 433] width 8 height 8
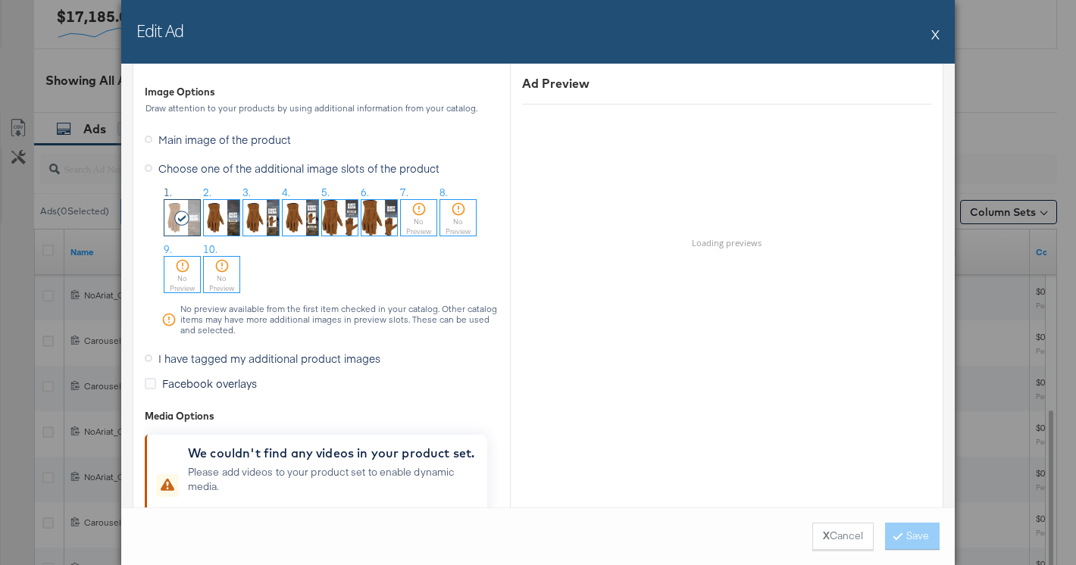
scroll to position [1549, 0]
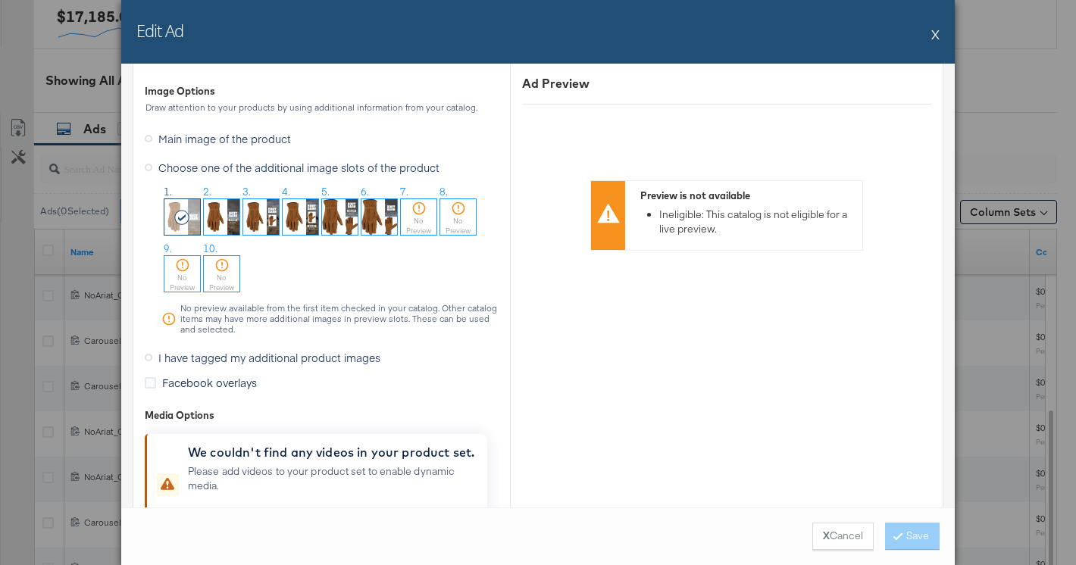
click at [938, 32] on button "X" at bounding box center [936, 34] width 8 height 30
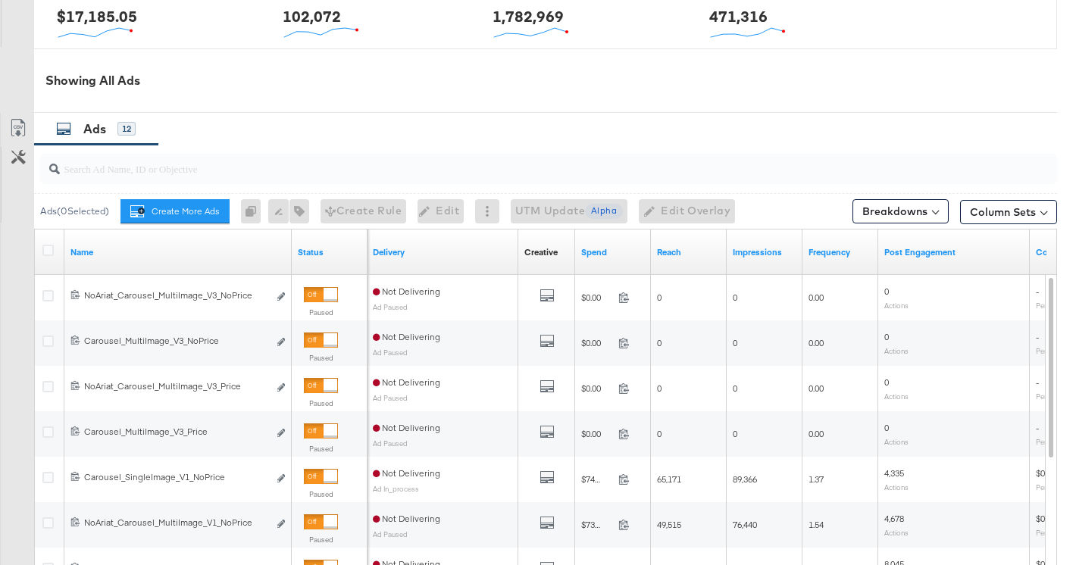
scroll to position [681, 0]
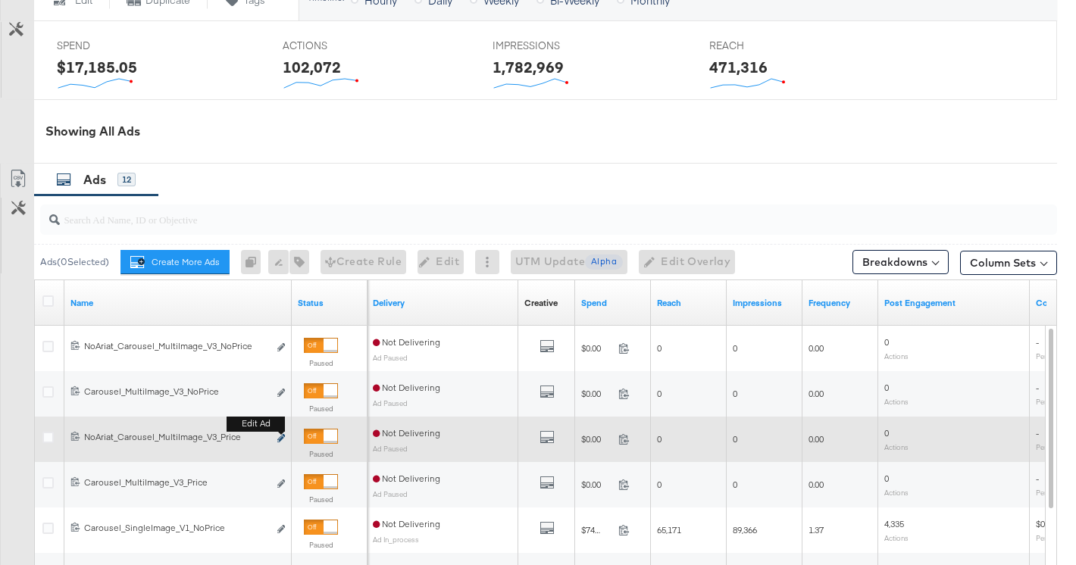
click at [281, 437] on icon "link" at bounding box center [281, 438] width 8 height 8
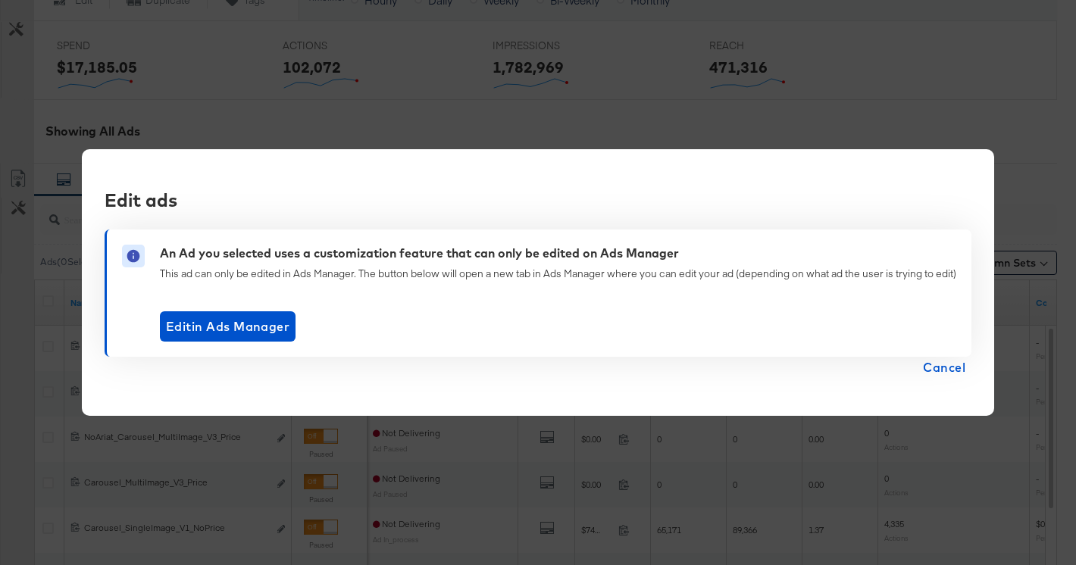
click at [966, 366] on span "Cancel" at bounding box center [944, 367] width 42 height 21
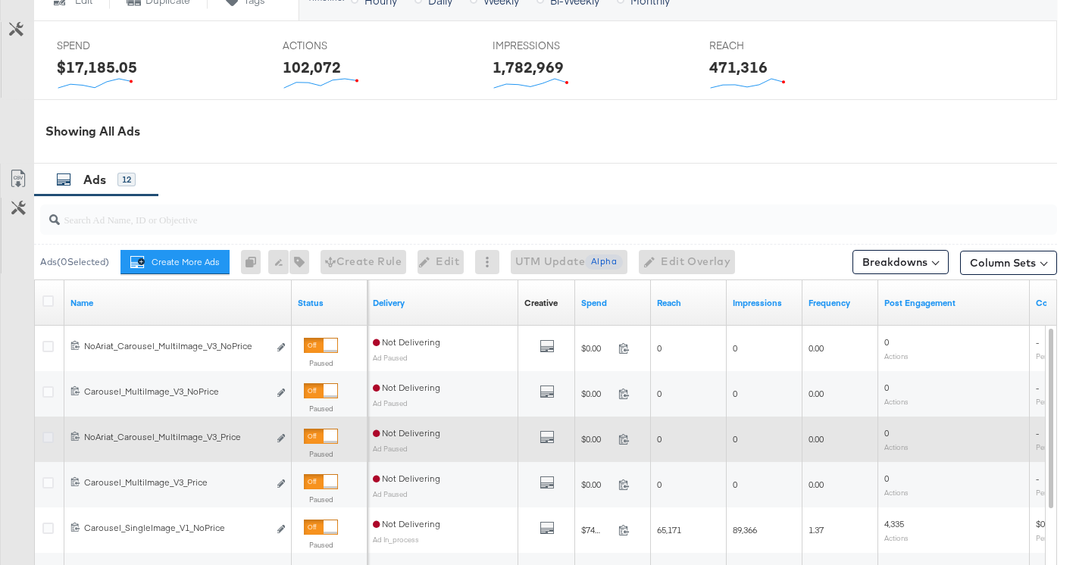
click at [45, 438] on icon at bounding box center [47, 437] width 11 height 11
click at [0, 0] on input "checkbox" at bounding box center [0, 0] width 0 height 0
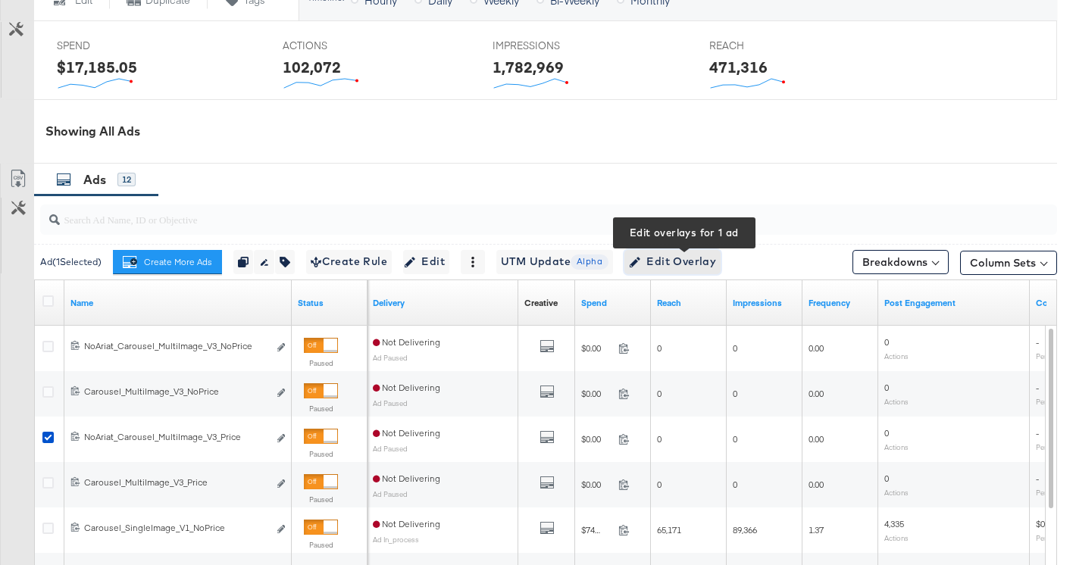
click at [708, 265] on span "Edit Overlay Edit overlays for 1 ad" at bounding box center [672, 261] width 87 height 19
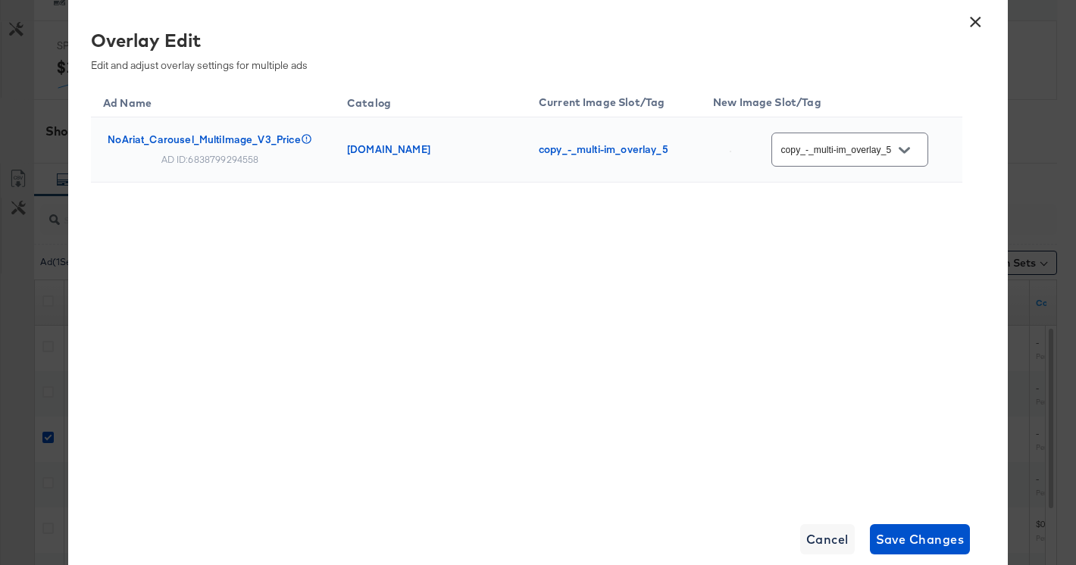
click at [910, 150] on icon "Open" at bounding box center [904, 150] width 11 height 6
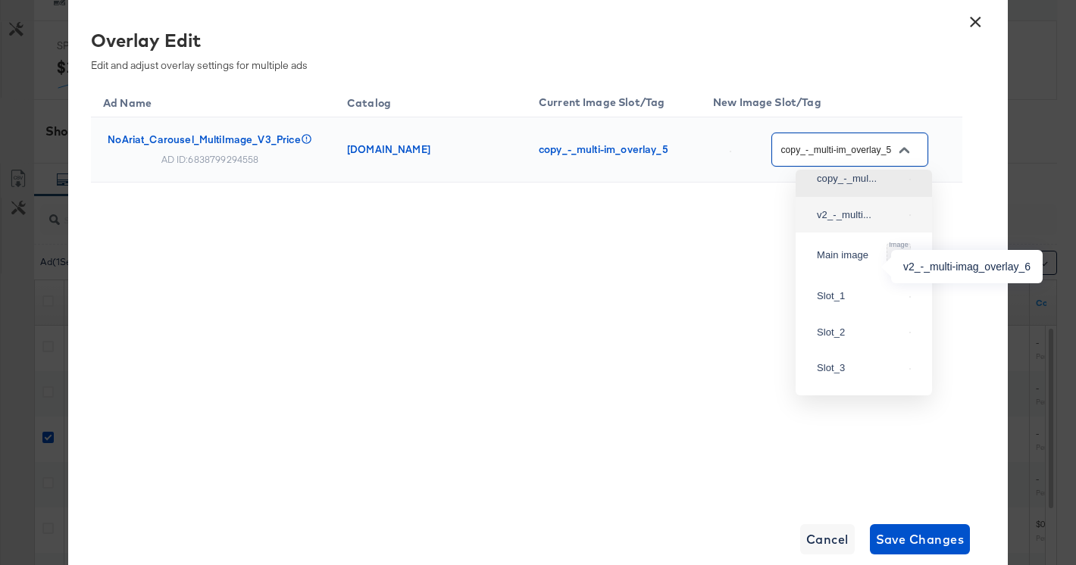
scroll to position [384, 0]
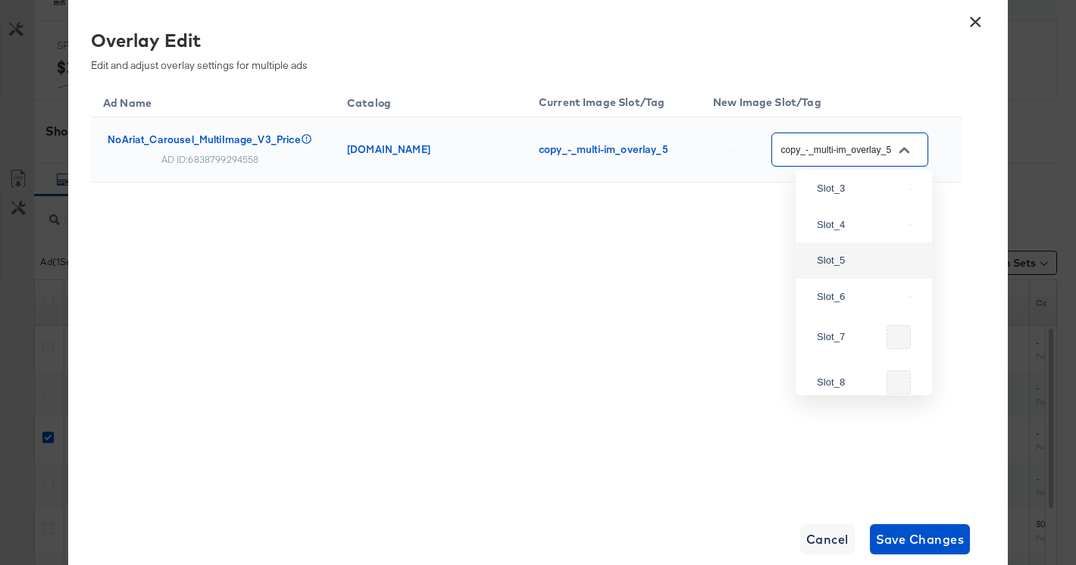
click at [869, 274] on div "Slot_5" at bounding box center [864, 260] width 112 height 27
type input "Slot_5"
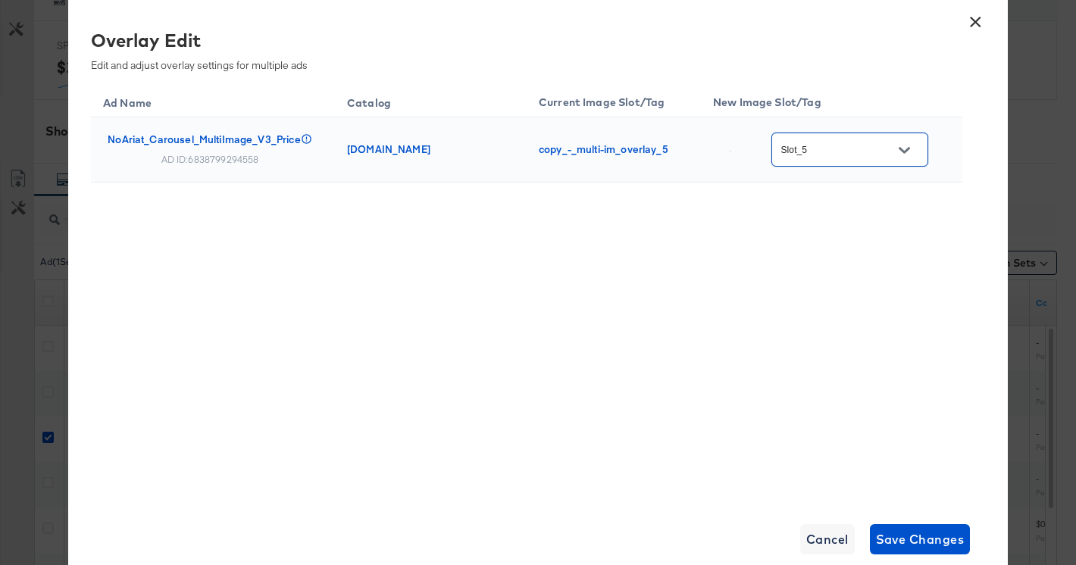
scroll to position [0, 0]
click at [841, 337] on div "Ad Name Catalog Current Image Slot/Tag New Image Slot/Tag NoAriat_Carousel_Mult…" at bounding box center [527, 291] width 872 height 417
click at [910, 534] on span "Save Changes" at bounding box center [920, 539] width 89 height 21
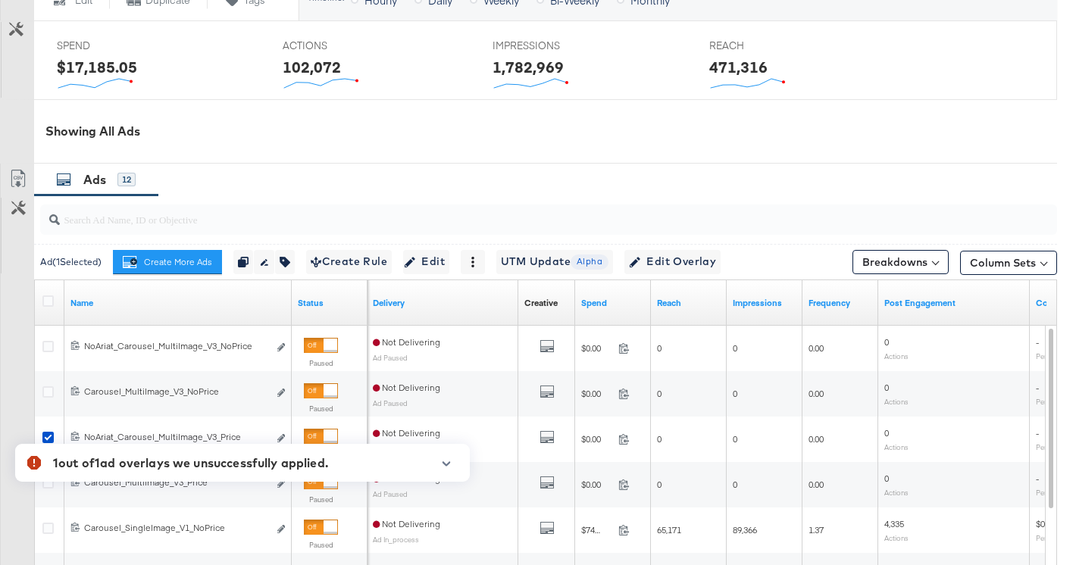
click at [448, 463] on icon "button" at bounding box center [447, 464] width 8 height 5
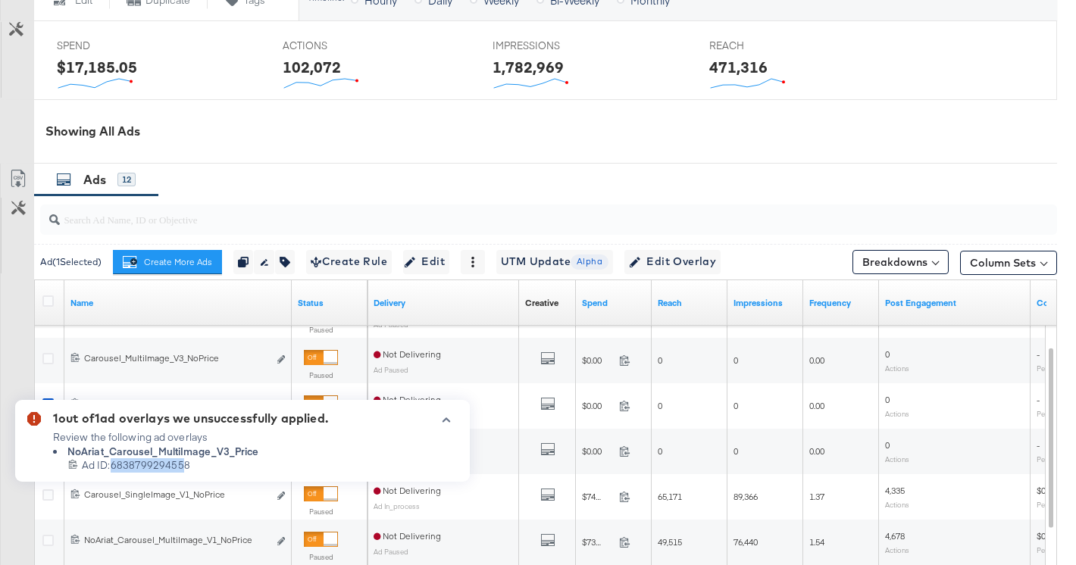
drag, startPoint x: 184, startPoint y: 467, endPoint x: 112, endPoint y: 471, distance: 72.2
click at [112, 471] on span "Ad ID: 6838799294558" at bounding box center [136, 466] width 108 height 14
drag, startPoint x: 193, startPoint y: 464, endPoint x: 114, endPoint y: 468, distance: 78.9
click at [114, 468] on div "6838799294558 Ad ID: 6838799294558" at bounding box center [198, 466] width 260 height 14
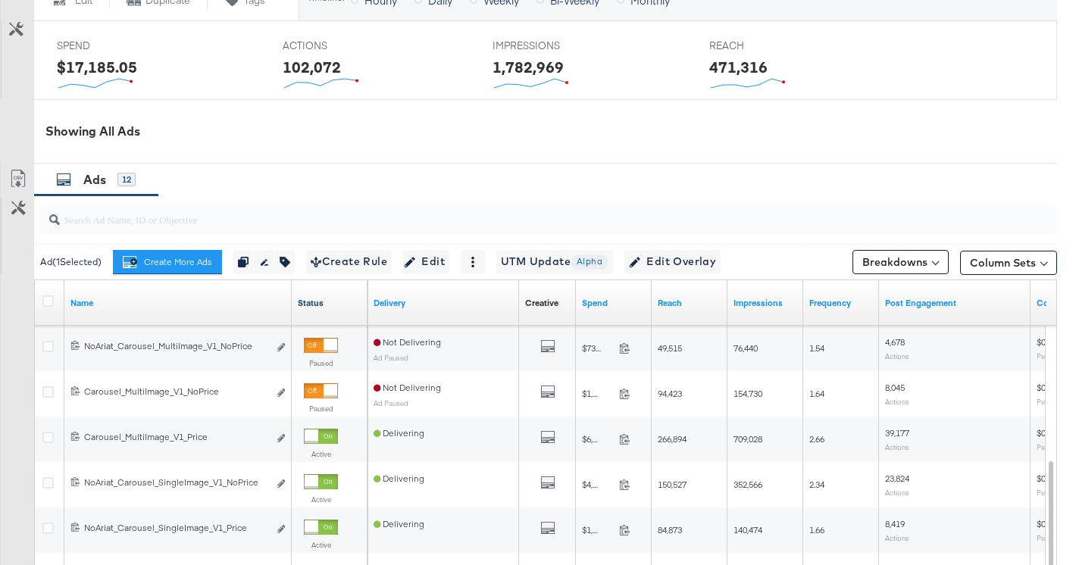
scroll to position [954, 0]
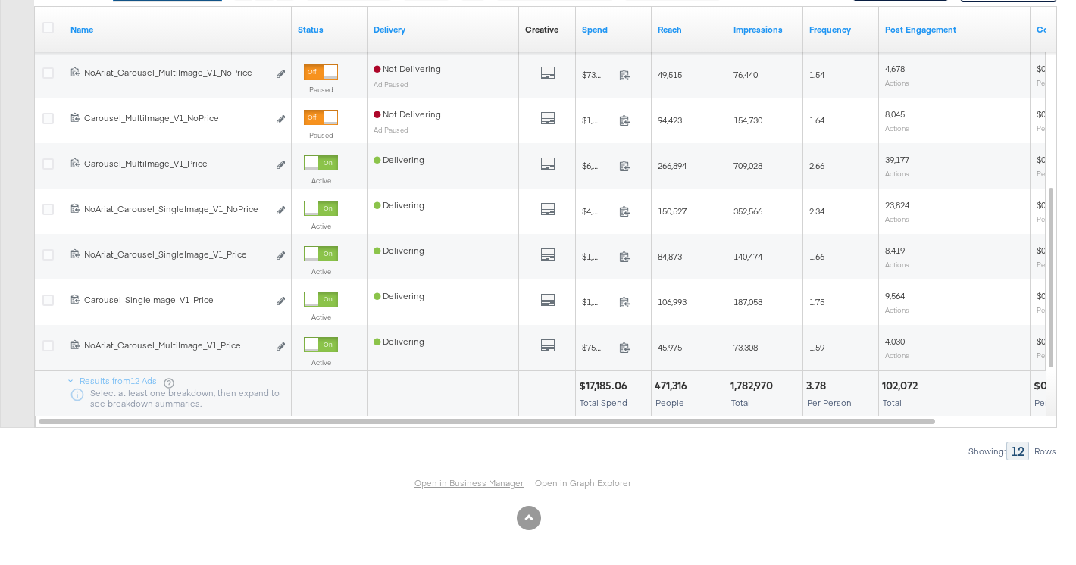
click at [429, 488] on link "Open in Business Manager" at bounding box center [469, 484] width 109 height 12
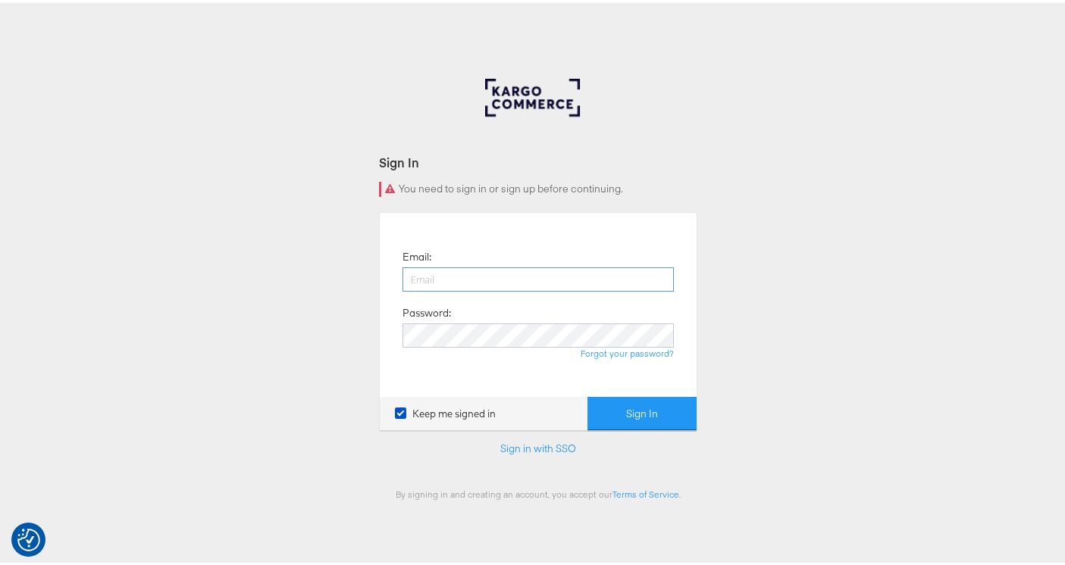
click at [435, 265] on input "email" at bounding box center [537, 277] width 271 height 24
type input "namit.kumar@kargo.com"
click at [587, 394] on button "Sign In" at bounding box center [641, 411] width 109 height 34
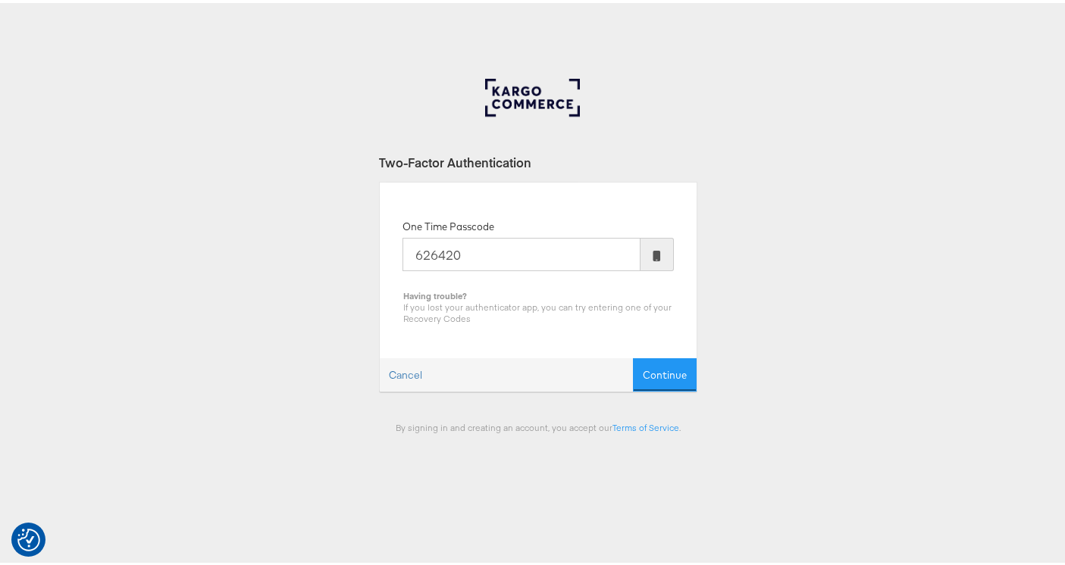
type input "626420"
click at [633, 355] on button "Continue" at bounding box center [665, 372] width 64 height 34
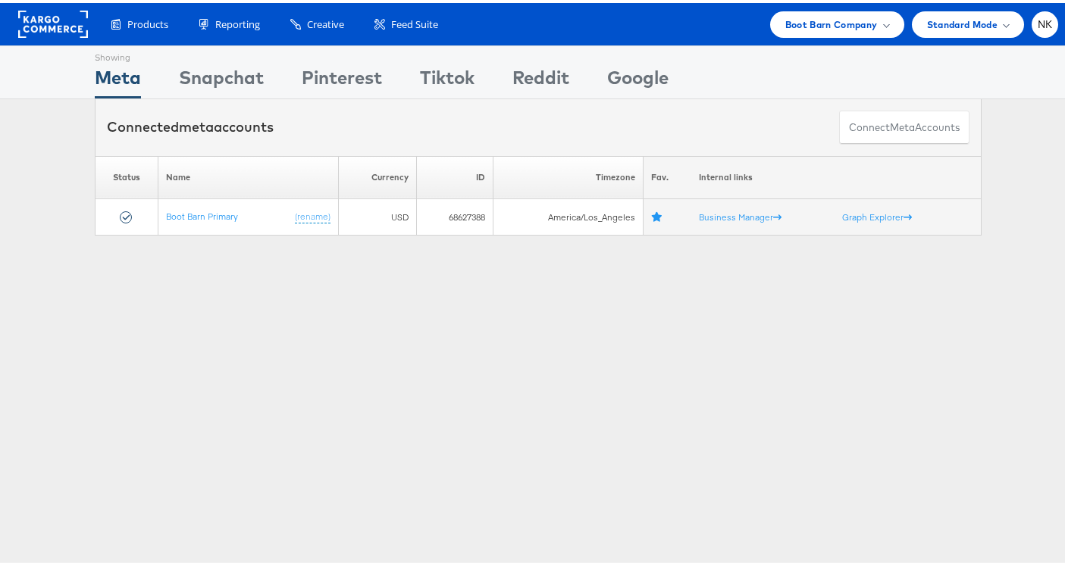
click at [719, 51] on div "Showing Meta Showing [GEOGRAPHIC_DATA] Showing Pinterest Showing Tiktok Showing…" at bounding box center [538, 69] width 887 height 52
